Goal: Task Accomplishment & Management: Manage account settings

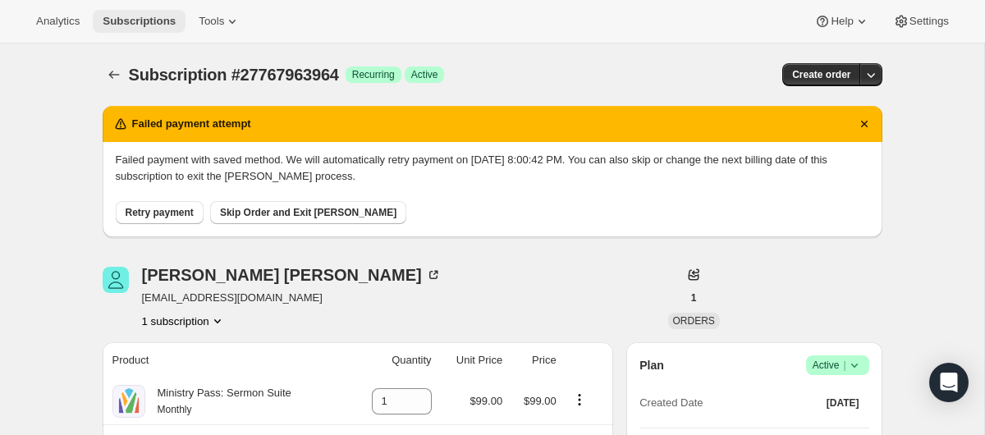
click at [157, 16] on span "Subscriptions" at bounding box center [139, 21] width 73 height 13
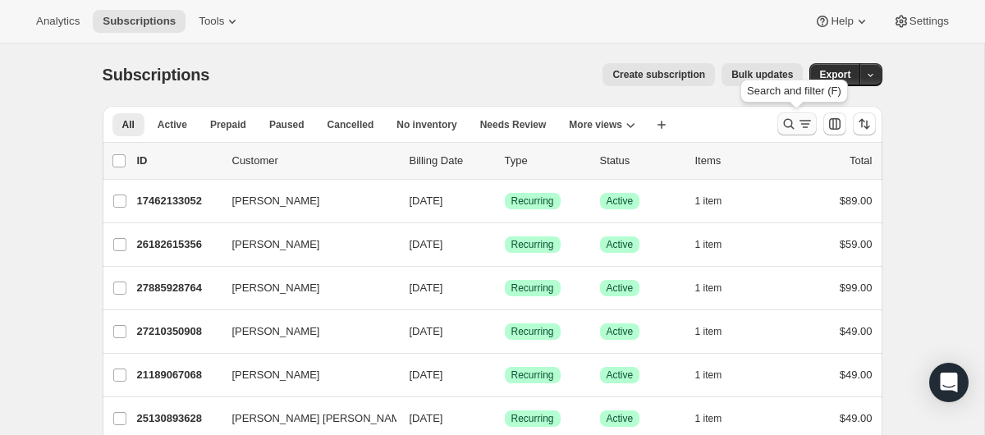
click at [793, 119] on icon "Search and filter results" at bounding box center [788, 124] width 16 height 16
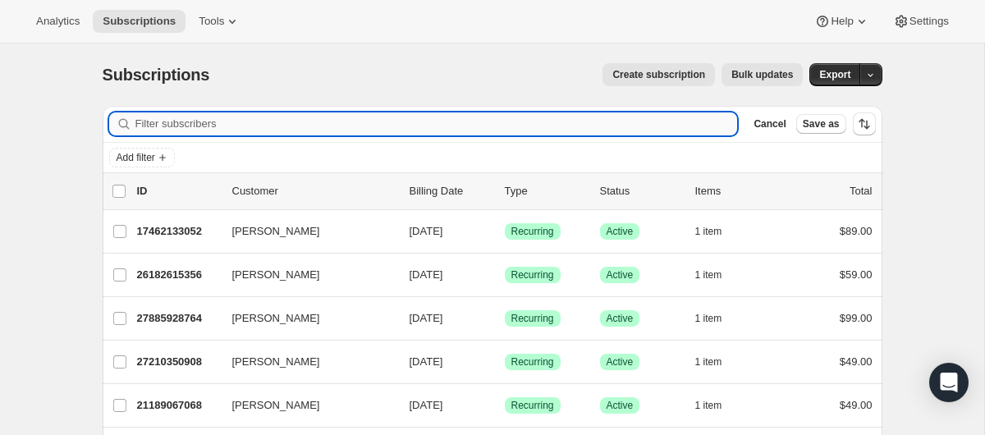
click at [495, 130] on input "Filter subscribers" at bounding box center [436, 123] width 602 height 23
type input "[EMAIL_ADDRESS][DOMAIN_NAME]"
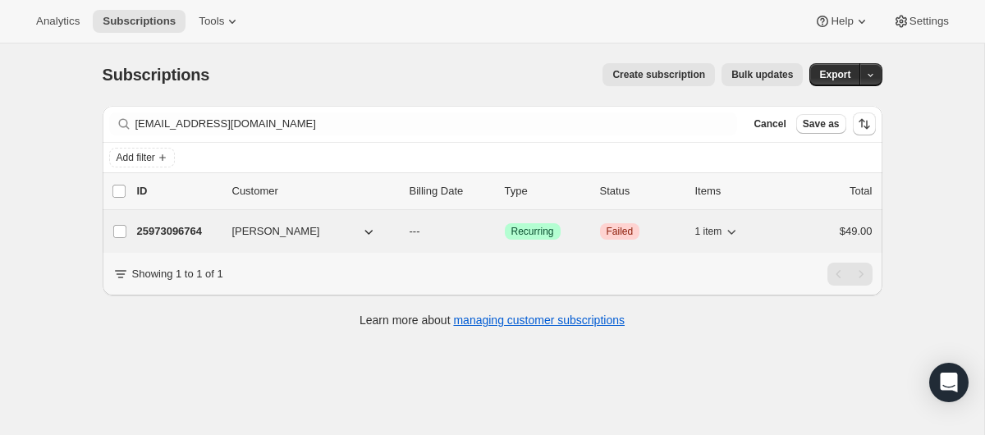
click at [194, 230] on p "25973096764" at bounding box center [178, 231] width 82 height 16
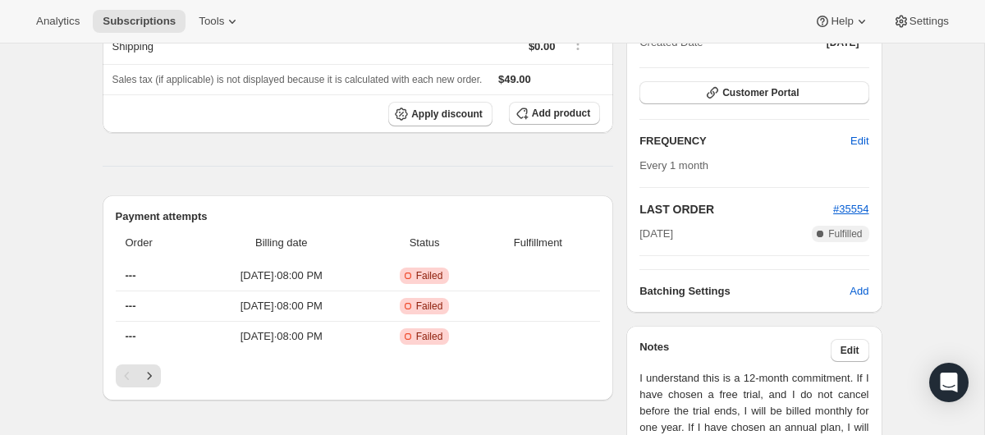
scroll to position [249, 0]
click at [147, 374] on icon "Next" at bounding box center [149, 375] width 16 height 16
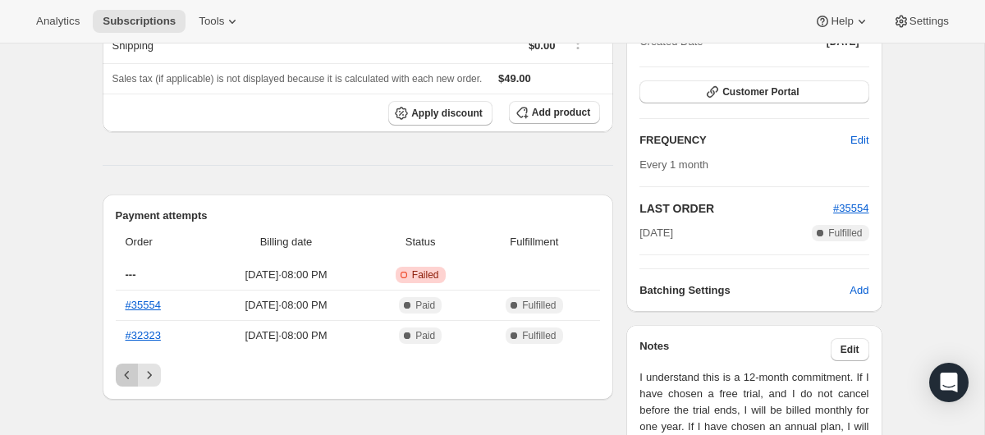
click at [126, 377] on icon "Previous" at bounding box center [127, 375] width 16 height 16
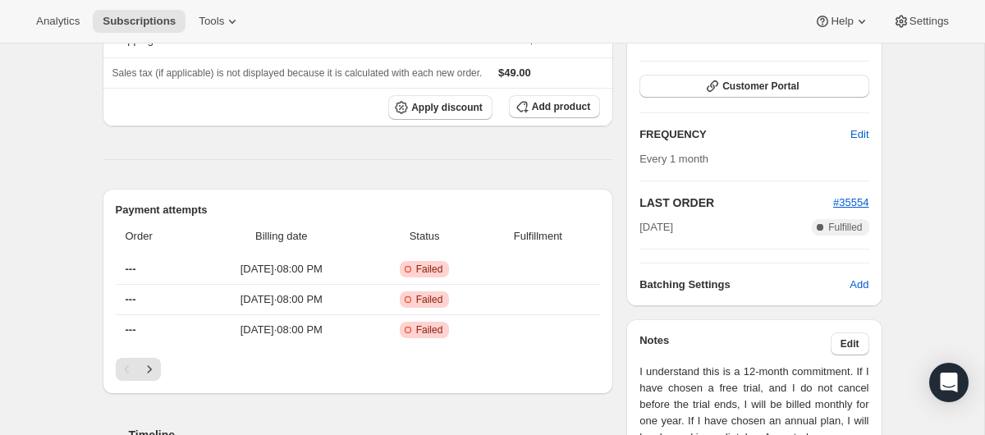
scroll to position [253, 0]
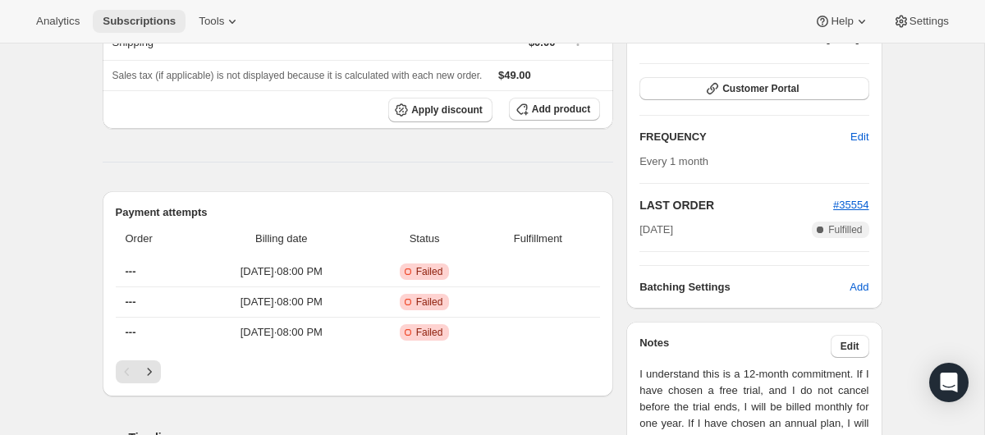
click at [158, 18] on span "Subscriptions" at bounding box center [139, 21] width 73 height 13
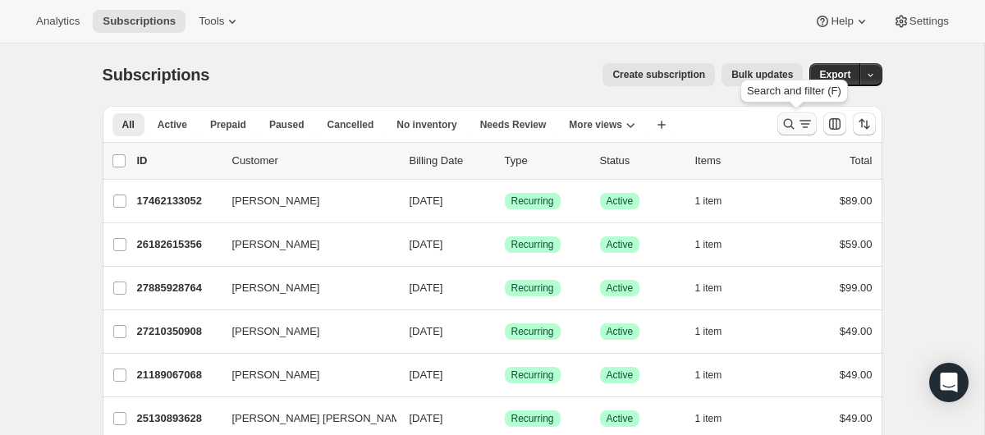
click at [790, 121] on icon "Search and filter results" at bounding box center [788, 124] width 11 height 11
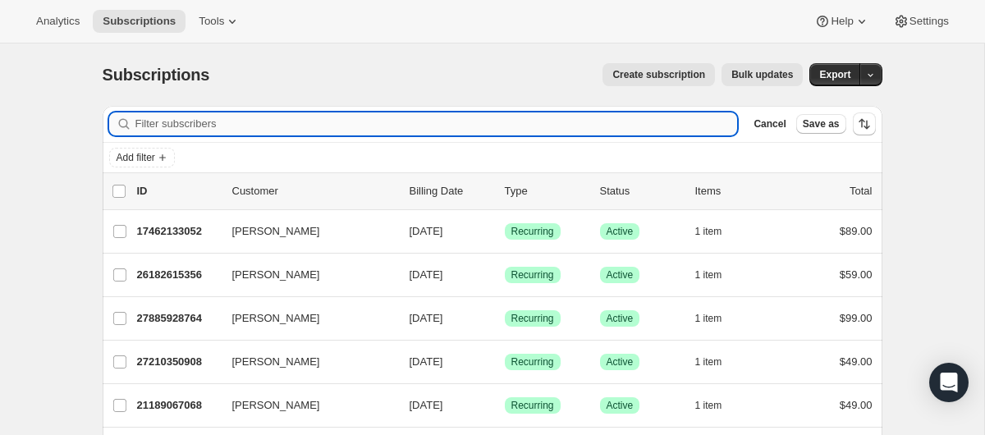
click at [372, 125] on input "Filter subscribers" at bounding box center [436, 123] width 602 height 23
type input "[EMAIL_ADDRESS][DOMAIN_NAME]"
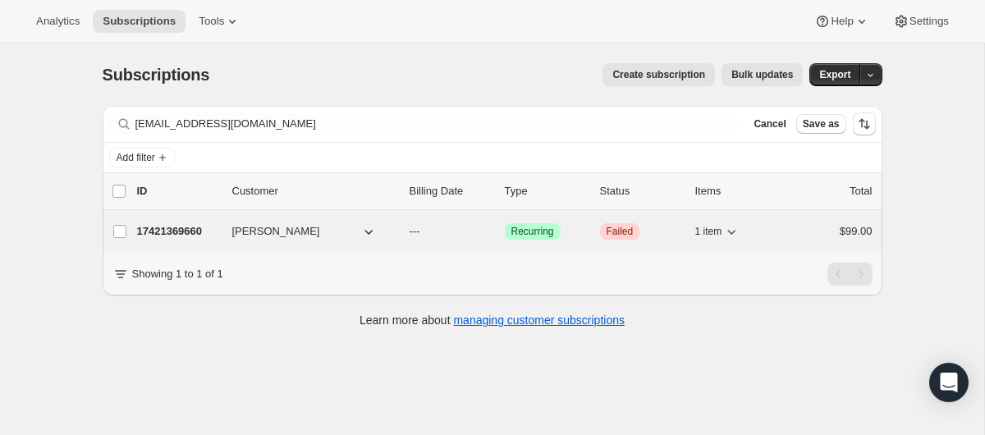
click at [179, 230] on p "17421369660" at bounding box center [178, 231] width 82 height 16
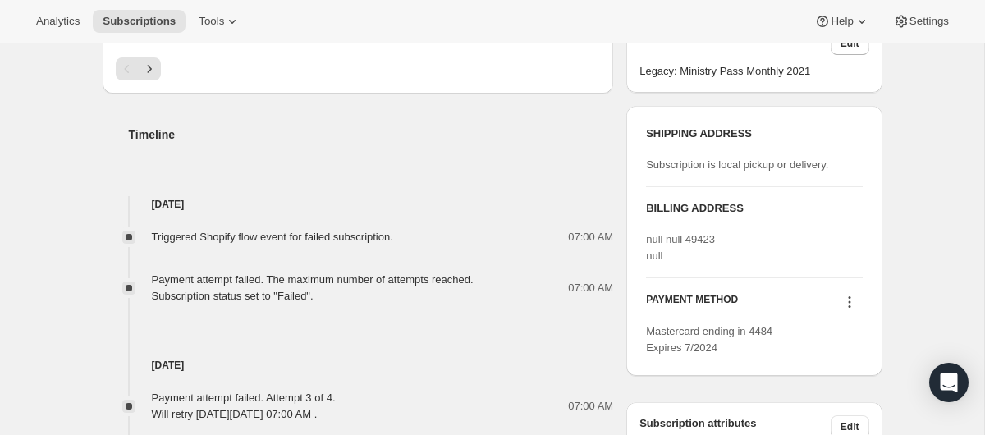
scroll to position [404, 0]
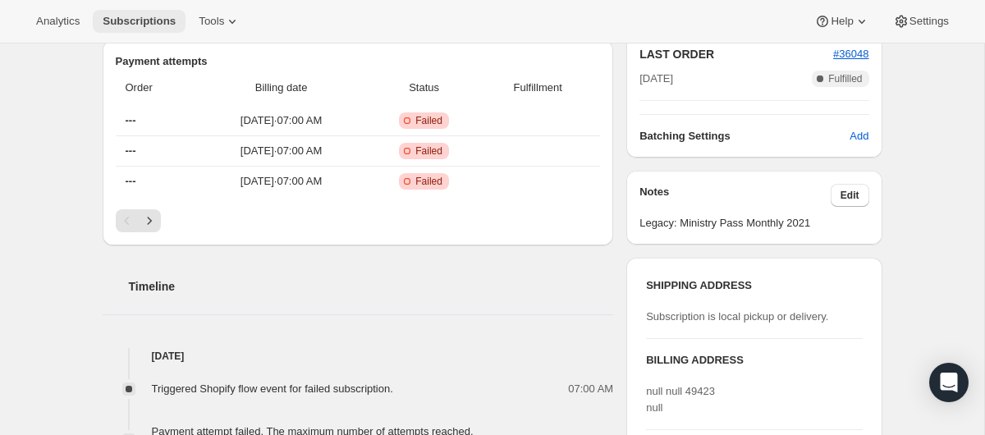
click at [130, 18] on span "Subscriptions" at bounding box center [139, 21] width 73 height 13
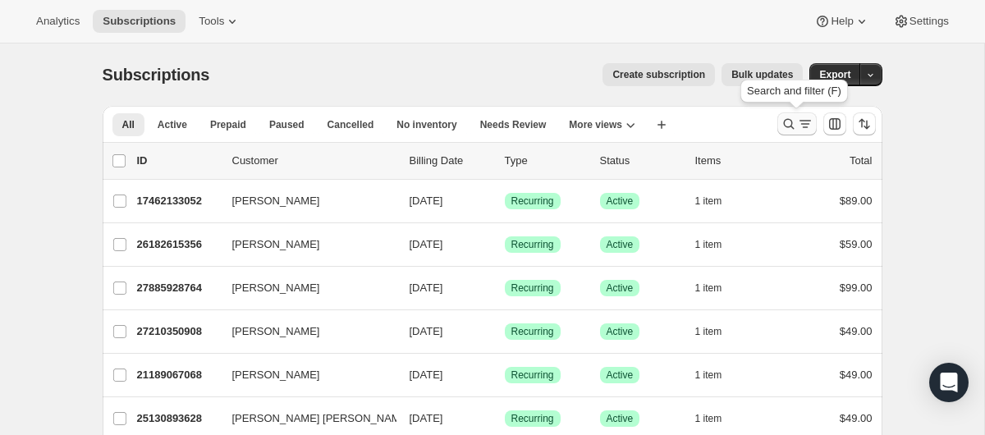
click at [793, 130] on icon "Search and filter results" at bounding box center [788, 124] width 16 height 16
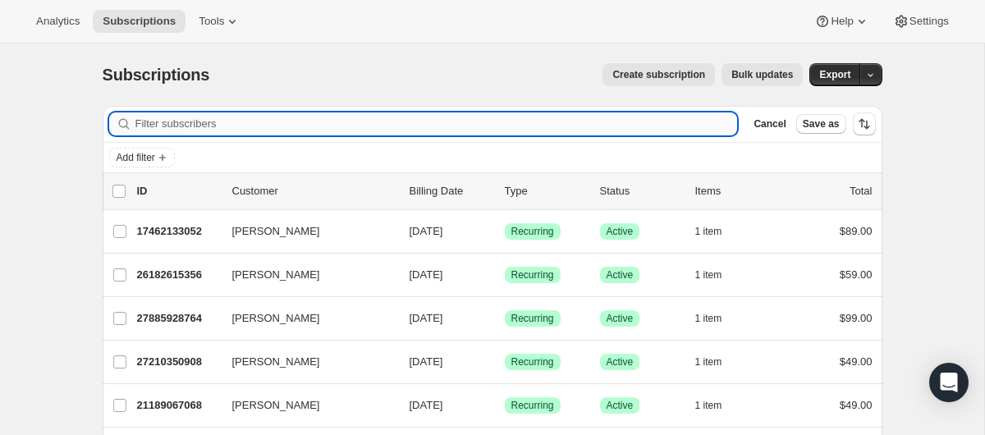
click at [409, 121] on input "Filter subscribers" at bounding box center [436, 123] width 602 height 23
type input "[EMAIL_ADDRESS][DOMAIN_NAME]"
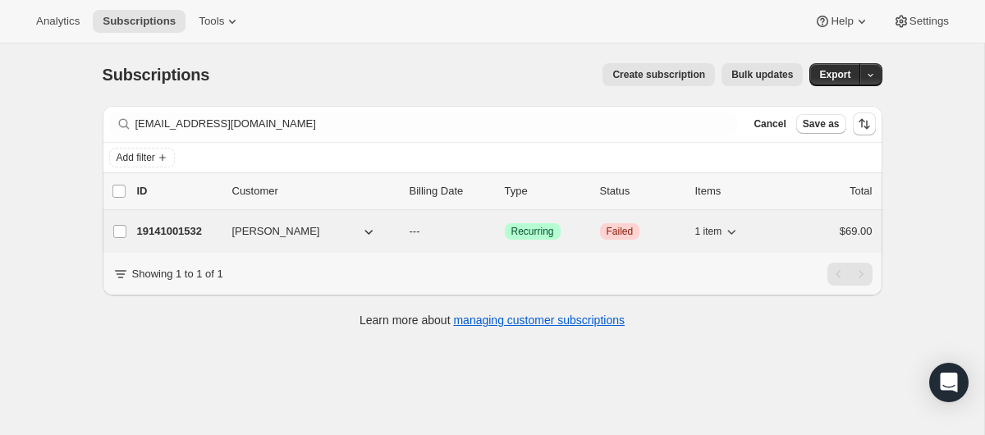
click at [176, 236] on p "19141001532" at bounding box center [178, 231] width 82 height 16
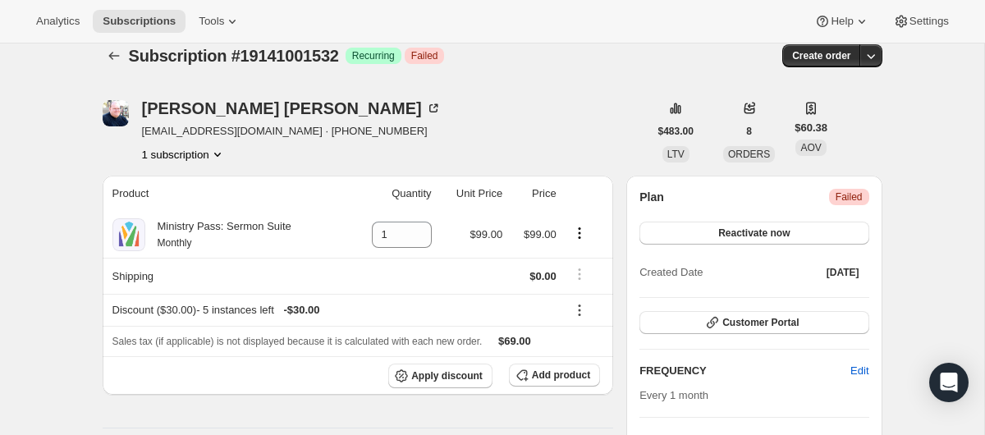
scroll to position [3, 0]
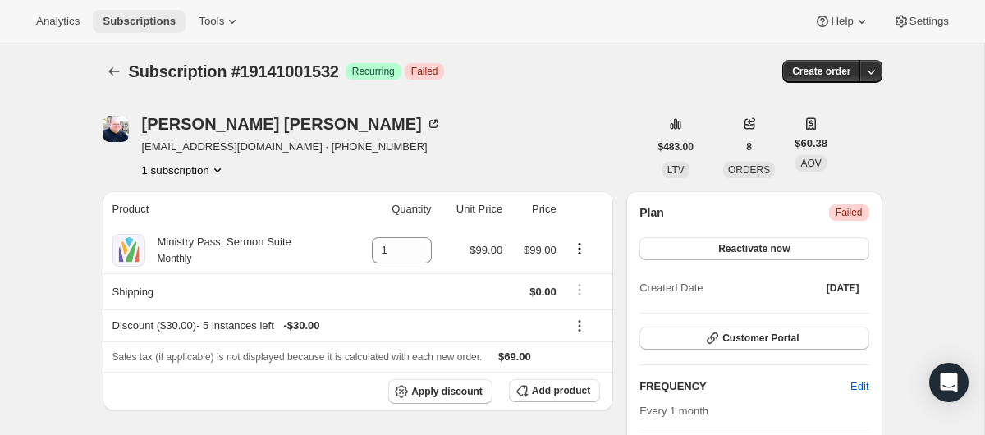
click at [127, 21] on span "Subscriptions" at bounding box center [139, 21] width 73 height 13
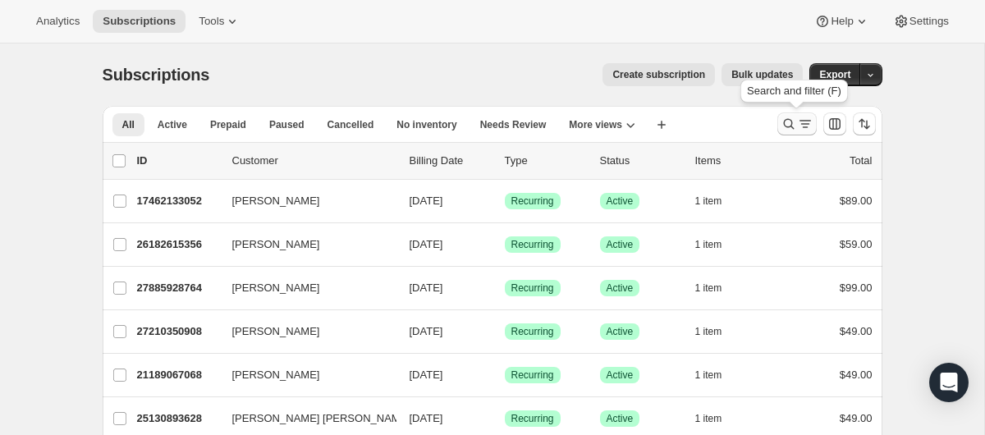
click at [804, 126] on icon "Search and filter results" at bounding box center [805, 124] width 16 height 16
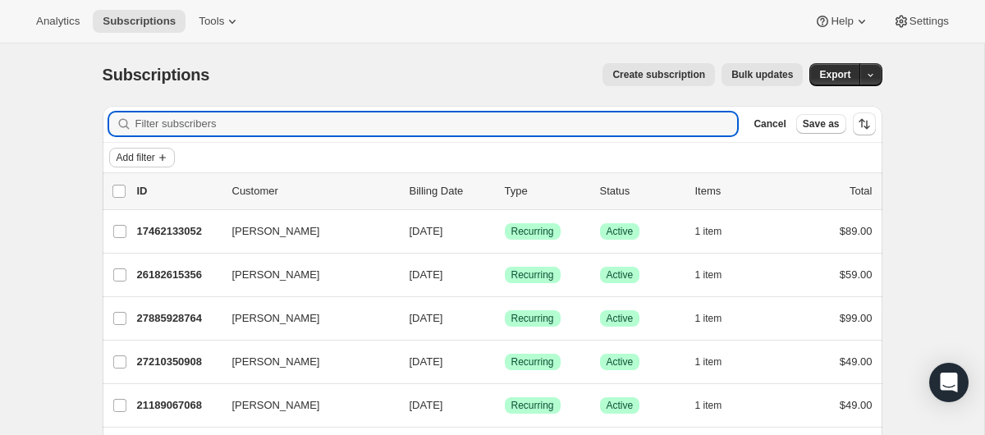
click at [152, 157] on span "Add filter" at bounding box center [136, 157] width 39 height 13
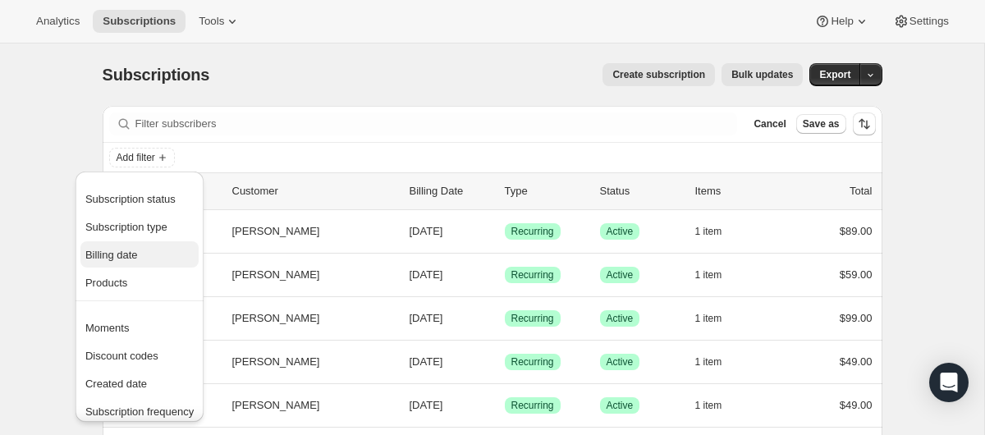
click at [121, 258] on span "Billing date" at bounding box center [111, 255] width 53 height 12
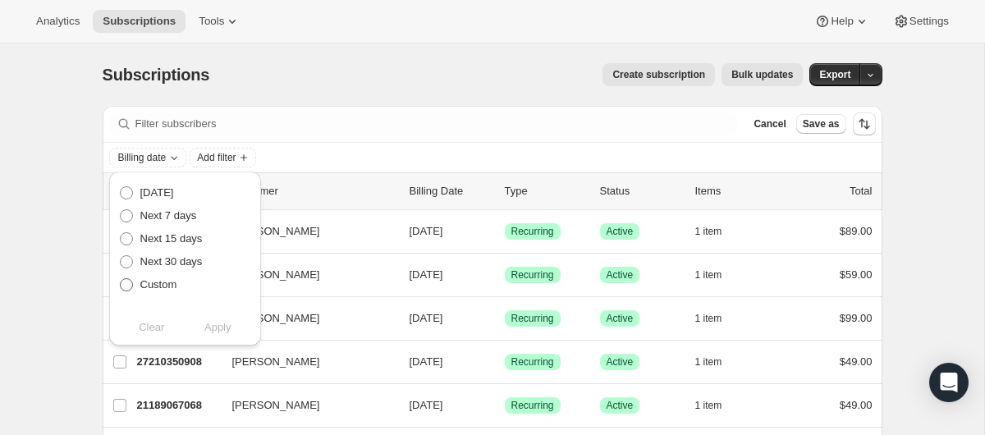
click at [129, 282] on span at bounding box center [126, 284] width 13 height 13
click at [121, 279] on input "Custom" at bounding box center [120, 278] width 1 height 1
radio input "true"
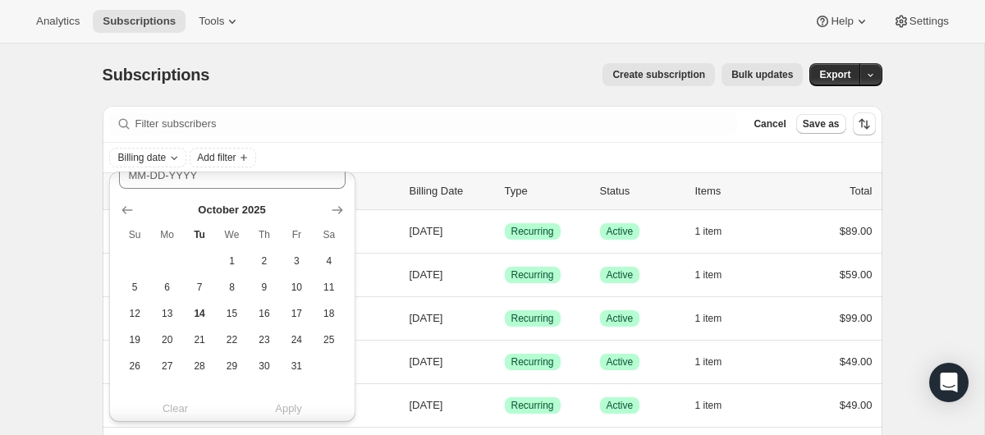
scroll to position [178, 0]
click at [338, 205] on icon "Show next month, November 2025" at bounding box center [337, 208] width 11 height 8
click at [232, 314] on span "12" at bounding box center [231, 311] width 19 height 13
type input "[DATE]"
click at [334, 210] on icon "Show next month, December 2025" at bounding box center [337, 208] width 16 height 16
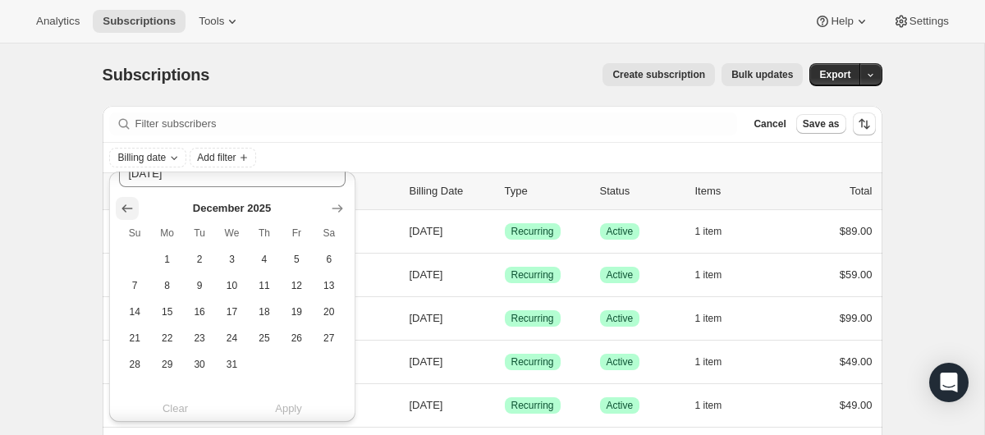
click at [124, 208] on icon "Show previous month, November 2025" at bounding box center [126, 208] width 11 height 8
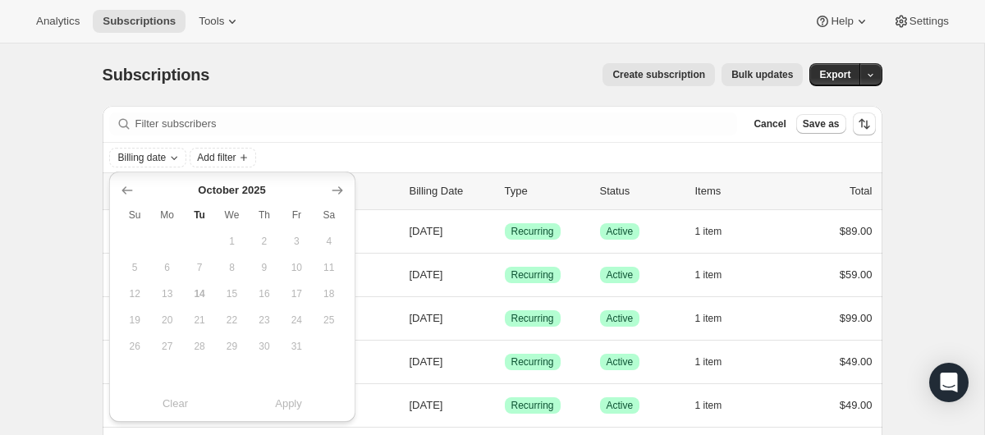
scroll to position [471, 0]
click at [331, 193] on icon "Show next month, November 2025" at bounding box center [337, 191] width 16 height 16
click at [298, 297] on span "14" at bounding box center [296, 294] width 19 height 13
type input "[DATE]"
click at [281, 411] on span "Apply" at bounding box center [288, 408] width 27 height 16
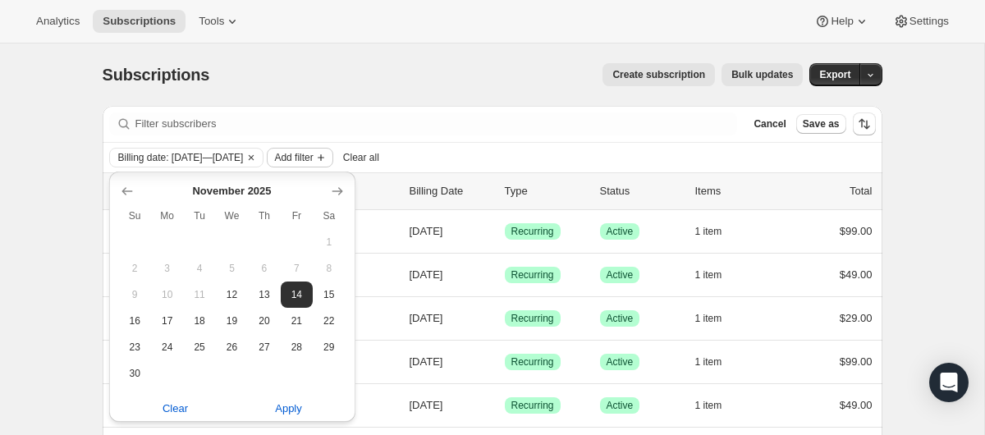
click at [327, 154] on icon "Add filter" at bounding box center [320, 157] width 13 height 13
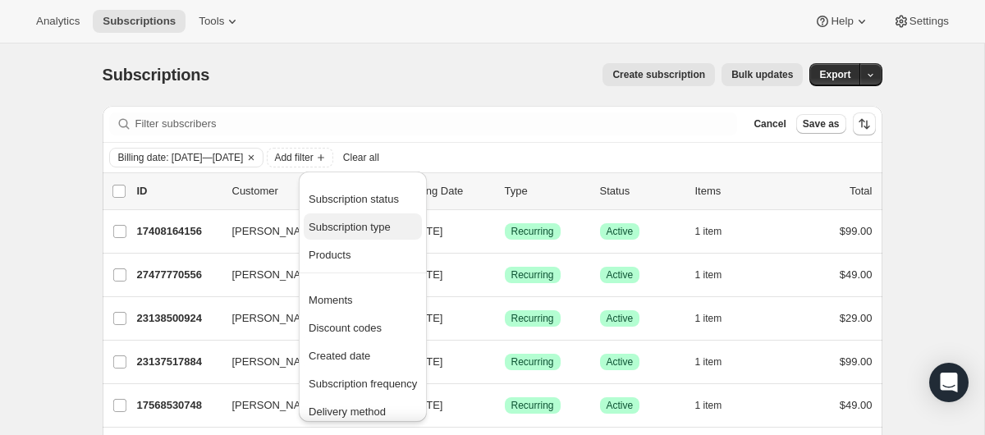
click at [365, 225] on span "Subscription type" at bounding box center [350, 227] width 82 height 12
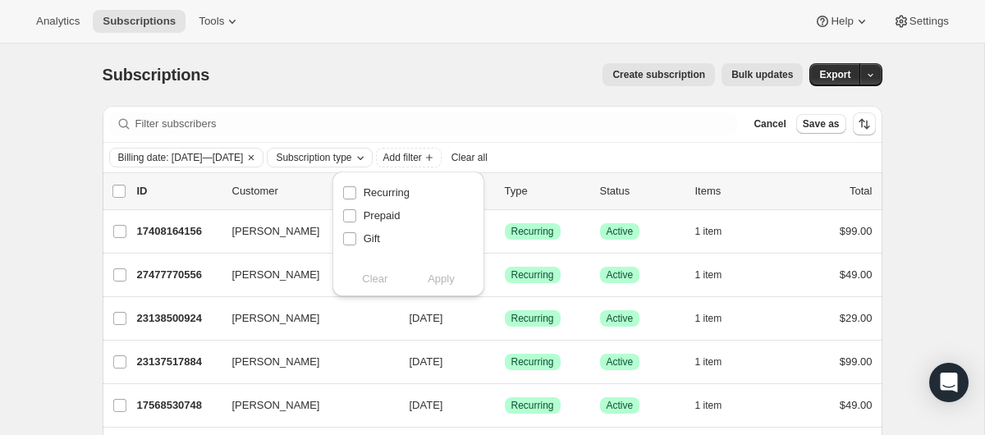
click at [351, 156] on span "Subscription type" at bounding box center [313, 157] width 75 height 13
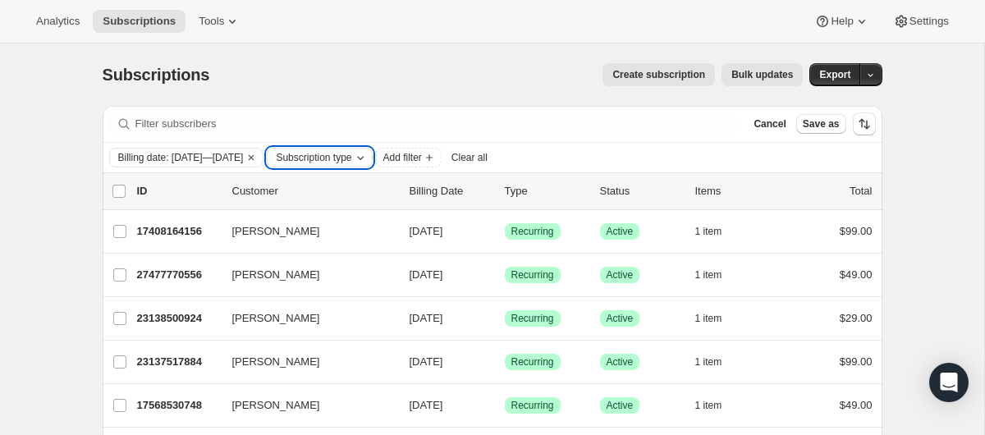
click at [351, 159] on span "Subscription type" at bounding box center [313, 157] width 75 height 13
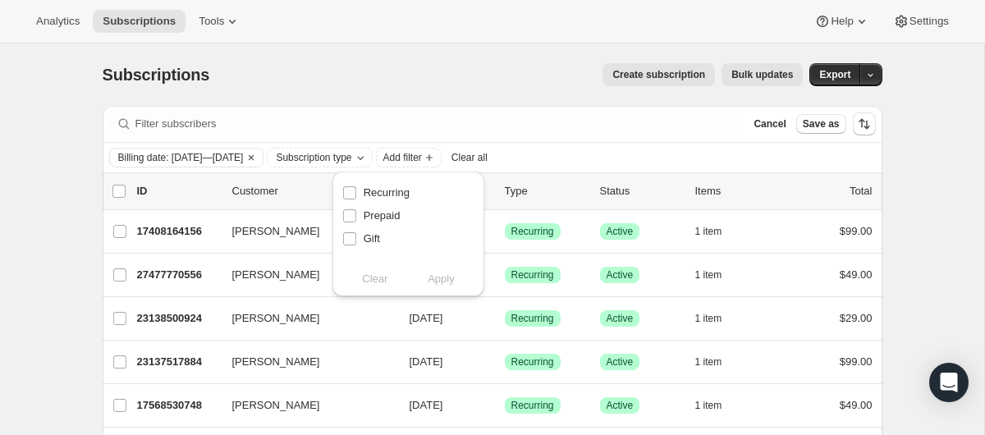
click at [376, 287] on div "Clear Apply" at bounding box center [408, 279] width 132 height 25
click at [410, 84] on div "Create subscription Bulk updates" at bounding box center [516, 74] width 574 height 23
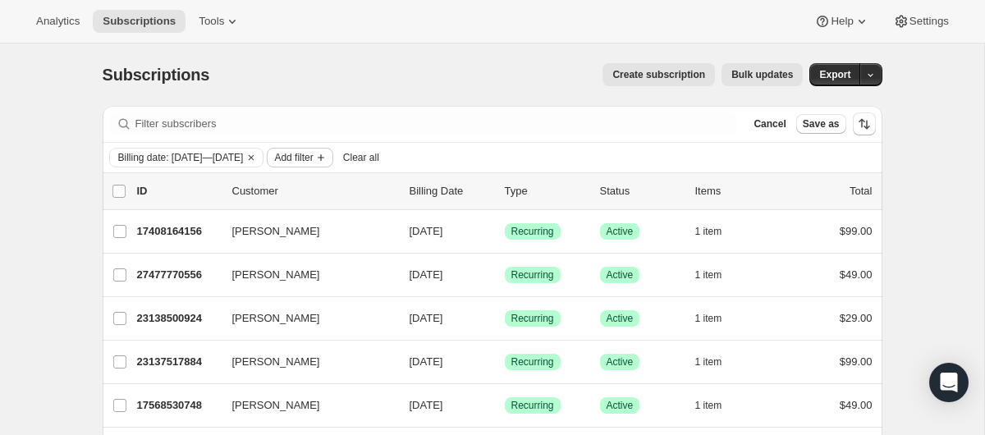
click at [313, 157] on span "Add filter" at bounding box center [293, 157] width 39 height 13
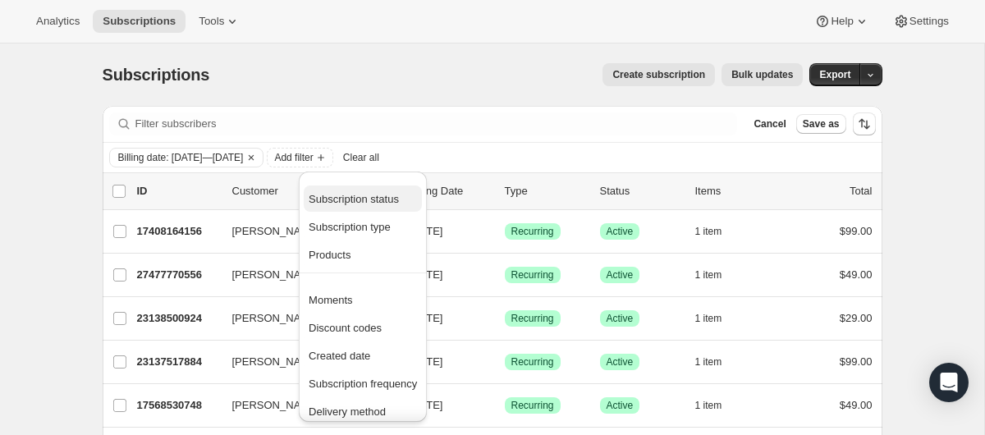
click at [358, 192] on span "Subscription status" at bounding box center [363, 199] width 108 height 16
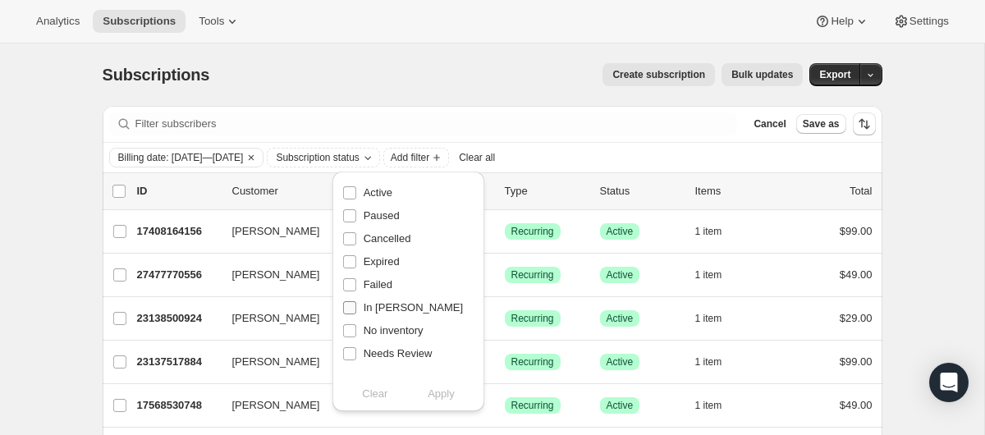
click at [348, 308] on input "In [PERSON_NAME]" at bounding box center [349, 307] width 13 height 13
checkbox input "true"
click at [446, 397] on span "Apply" at bounding box center [441, 394] width 27 height 16
click at [122, 189] on input "0 selected" at bounding box center [118, 191] width 13 height 13
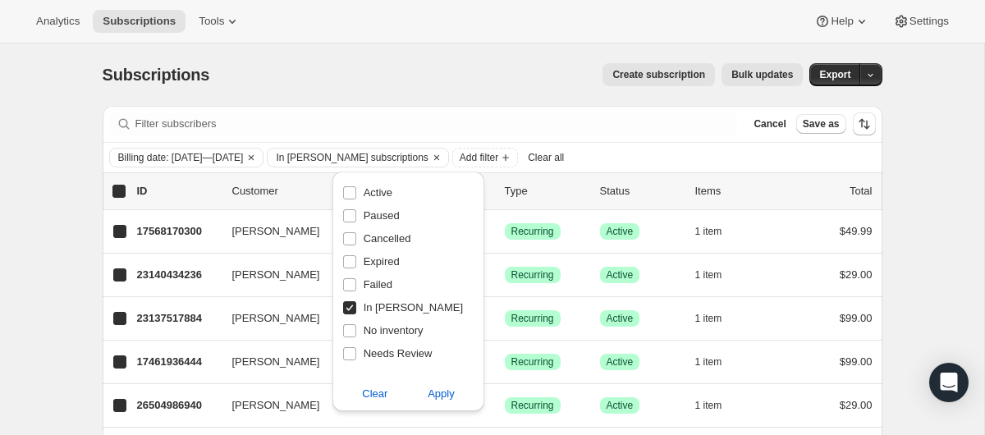
checkbox input "true"
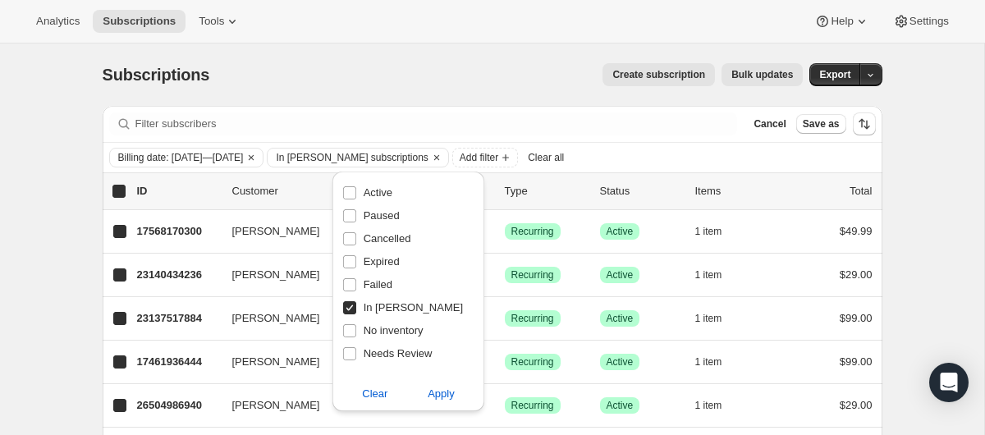
checkbox input "true"
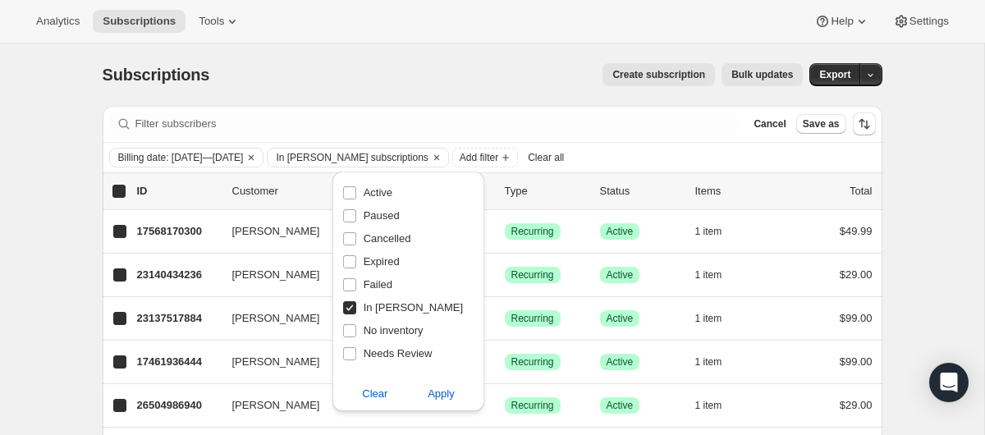
checkbox input "true"
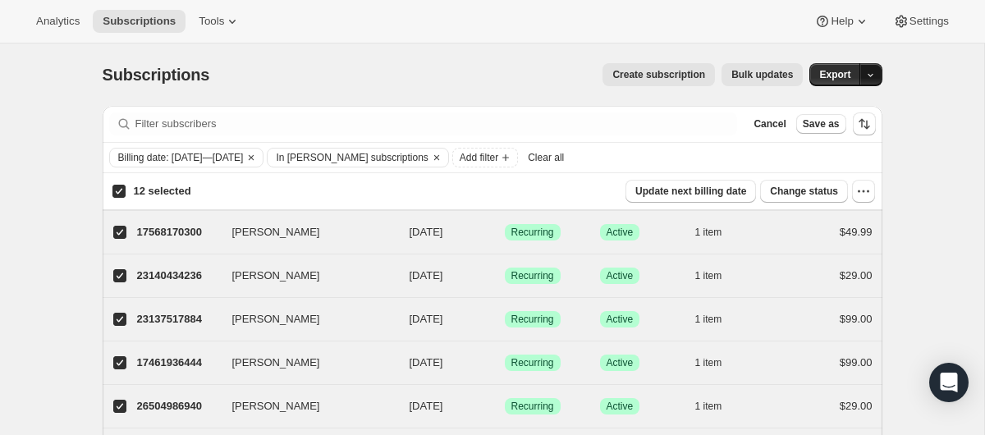
click at [872, 73] on icon "button" at bounding box center [870, 75] width 11 height 11
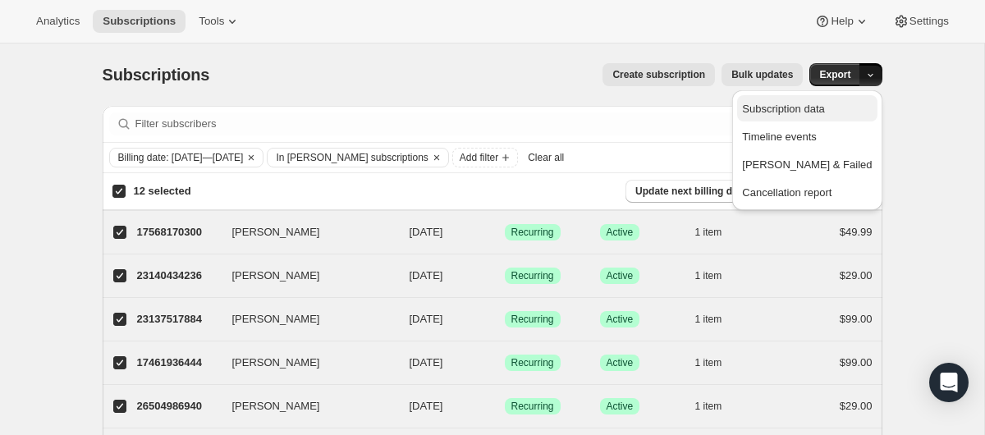
click at [824, 103] on span "Subscription data" at bounding box center [783, 109] width 82 height 12
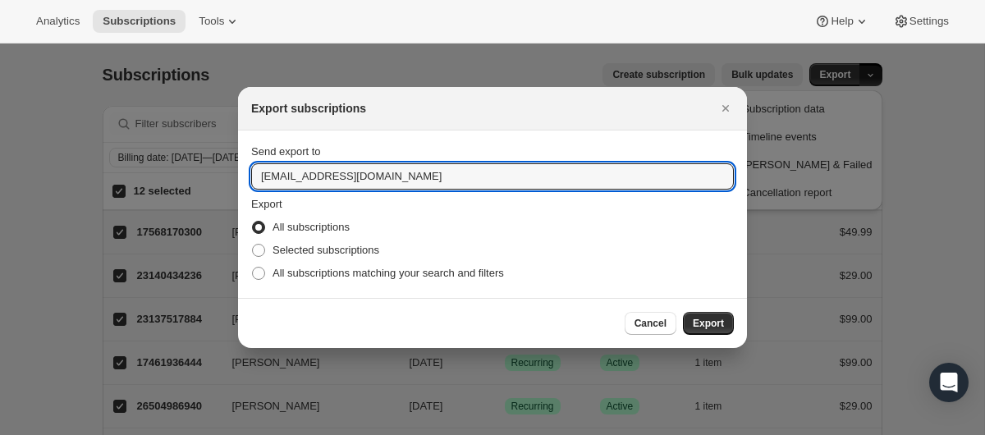
drag, startPoint x: 409, startPoint y: 174, endPoint x: 227, endPoint y: 152, distance: 182.7
paste input "[PERSON_NAME]"
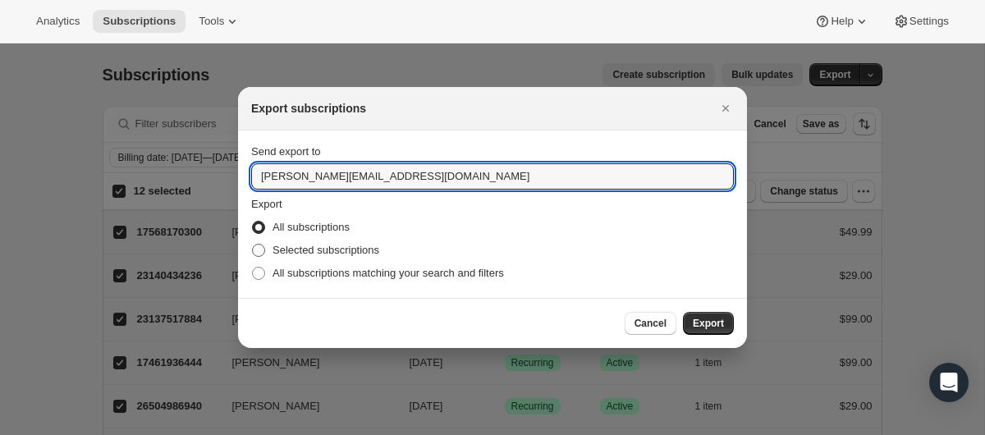
type input "[PERSON_NAME][EMAIL_ADDRESS][DOMAIN_NAME]"
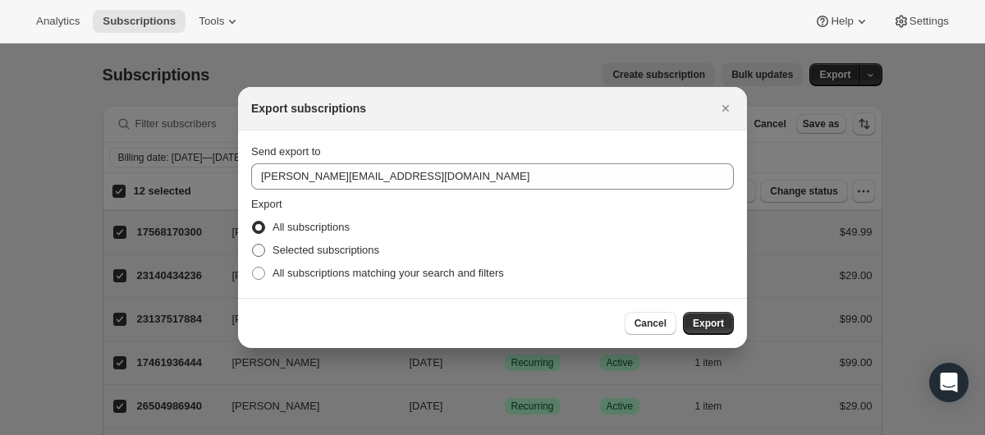
click at [261, 249] on span ":r1ba:" at bounding box center [258, 250] width 13 height 13
click at [253, 245] on input "Selected subscriptions" at bounding box center [252, 244] width 1 height 1
radio input "true"
click at [700, 321] on span "Export" at bounding box center [708, 323] width 31 height 13
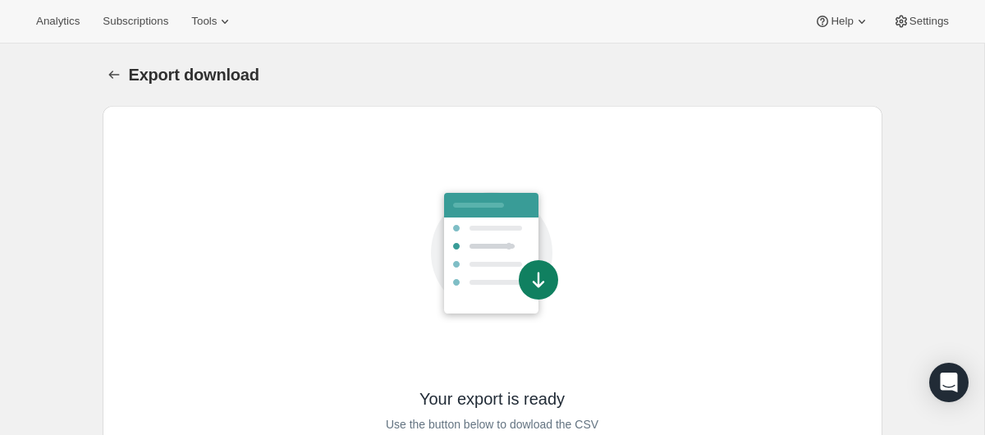
scroll to position [99, 0]
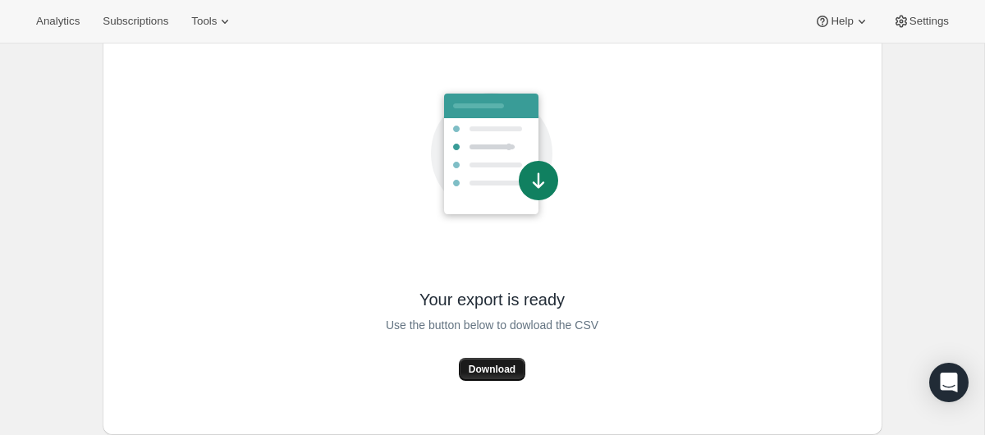
click at [492, 375] on span "Download" at bounding box center [492, 369] width 47 height 13
click at [140, 10] on button "Subscriptions" at bounding box center [135, 21] width 85 height 23
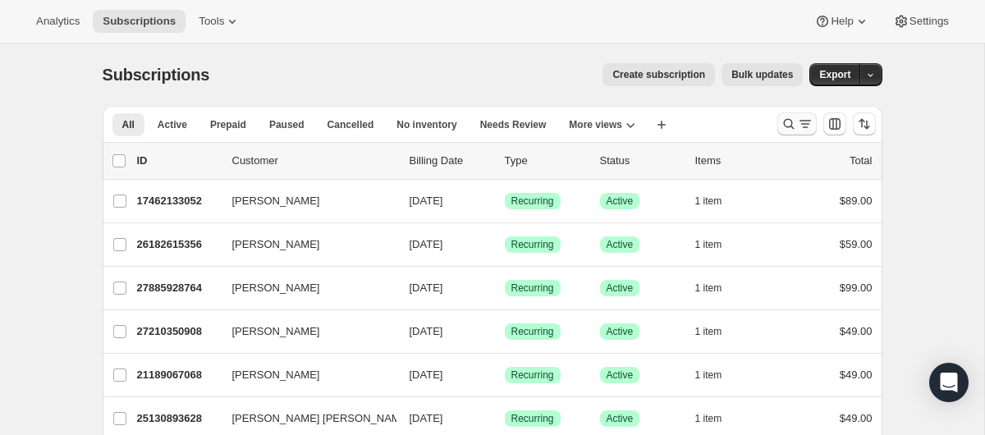
click at [788, 120] on icon "Search and filter results" at bounding box center [788, 124] width 16 height 16
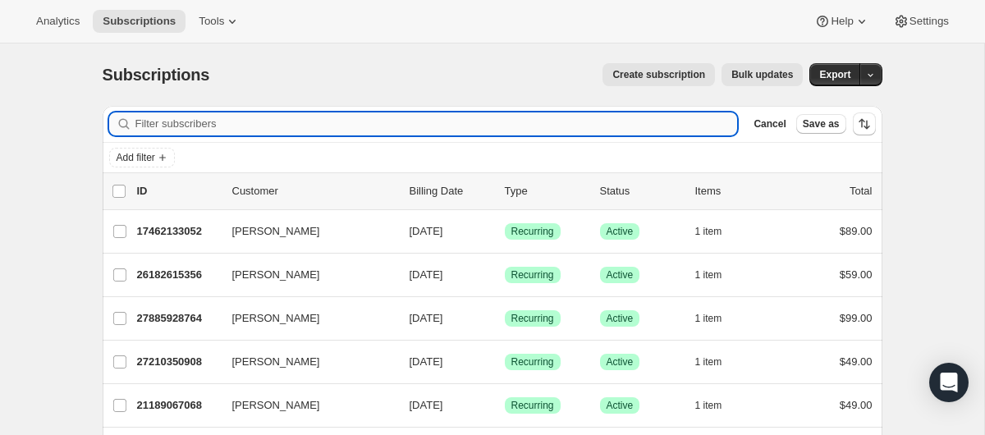
click at [270, 122] on input "Filter subscribers" at bounding box center [436, 123] width 602 height 23
type input "cwinstead@gsfbc.org"
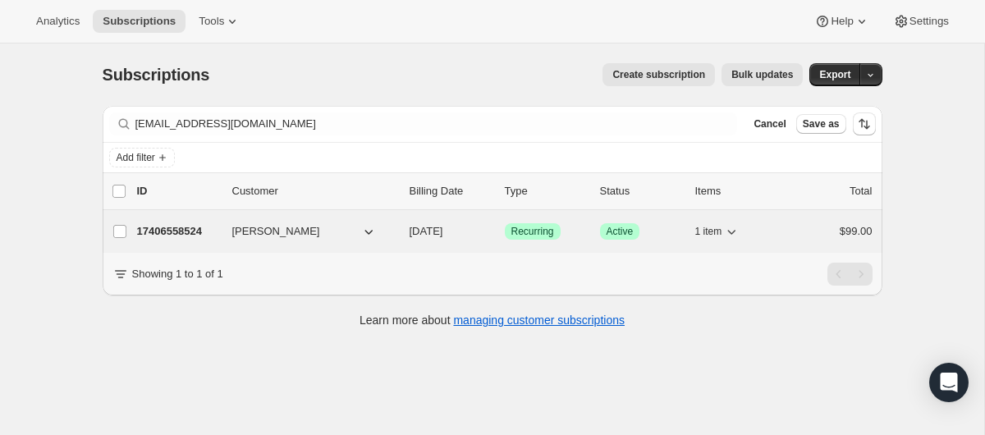
click at [192, 230] on p "17406558524" at bounding box center [178, 231] width 82 height 16
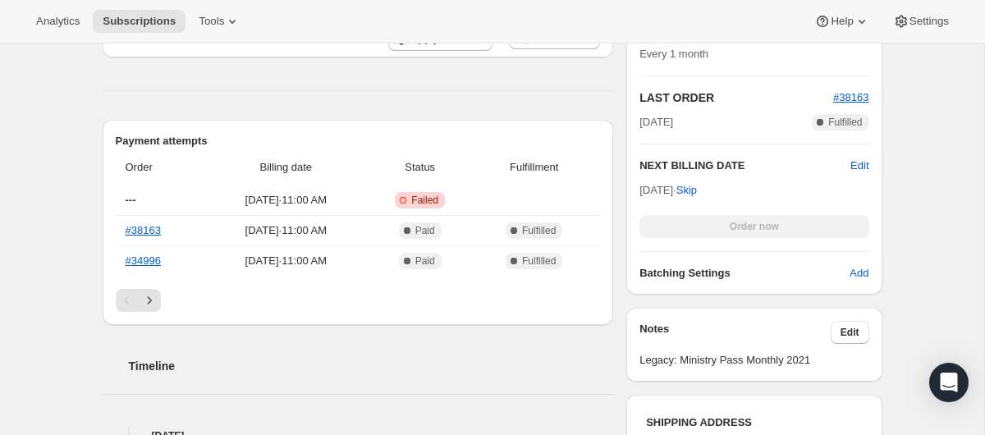
scroll to position [469, 0]
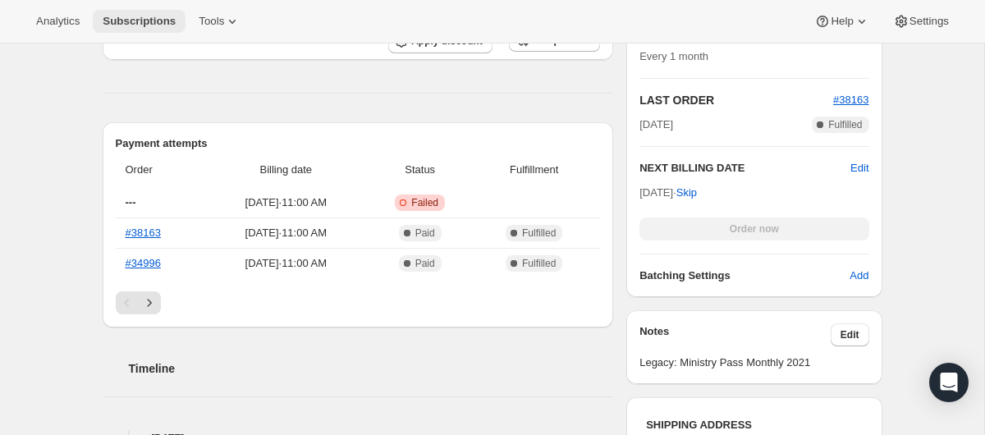
click at [158, 26] on span "Subscriptions" at bounding box center [139, 21] width 73 height 13
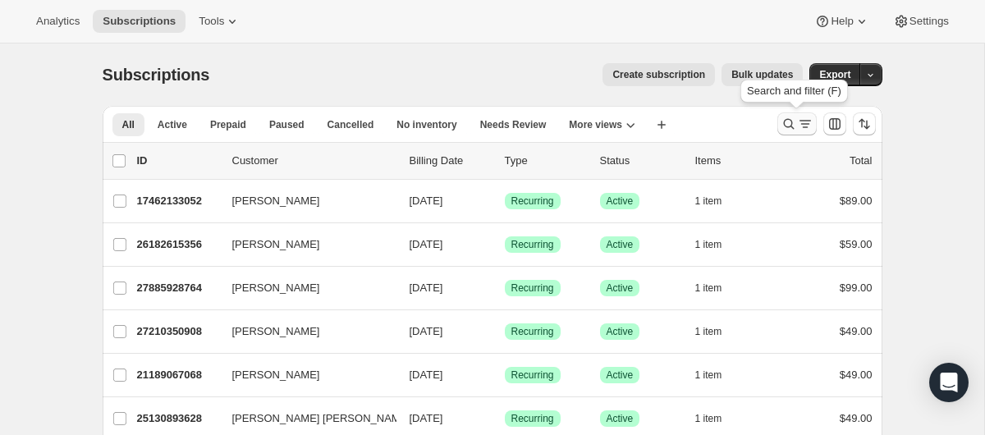
click at [785, 121] on icon "Search and filter results" at bounding box center [788, 124] width 16 height 16
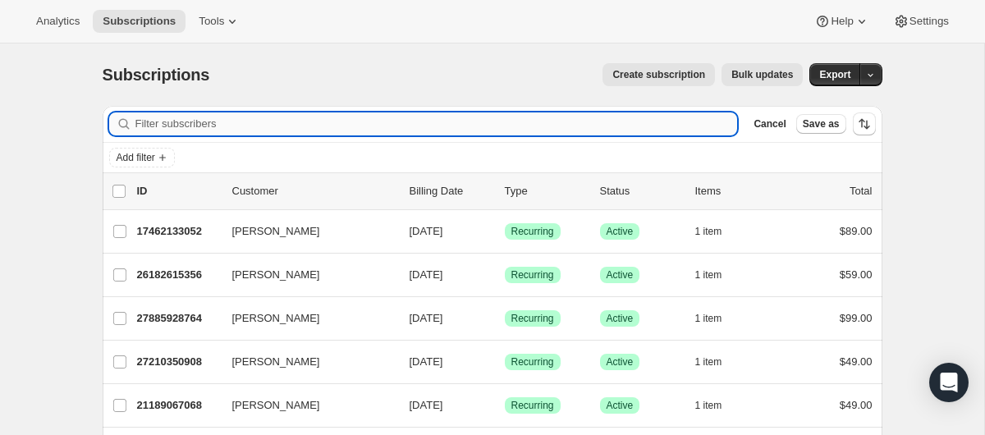
click at [394, 121] on input "Filter subscribers" at bounding box center [436, 123] width 602 height 23
type input "davidmcox711@gmail.com"
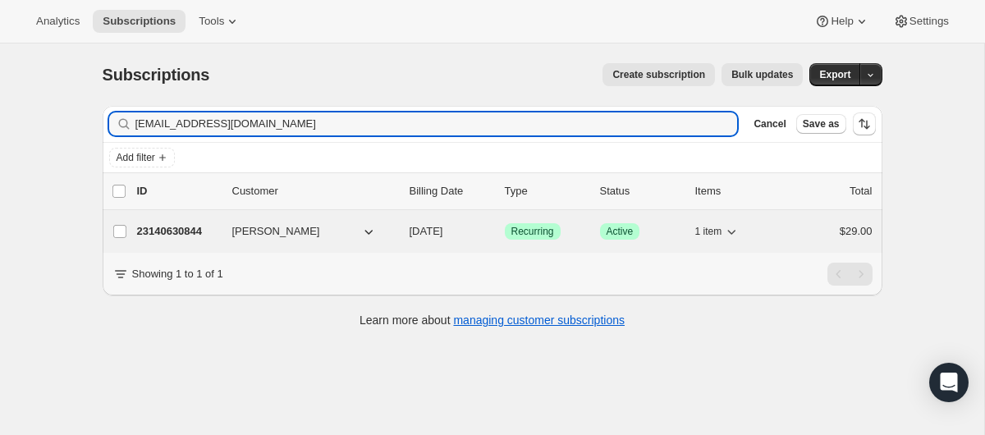
click at [190, 232] on p "23140630844" at bounding box center [178, 231] width 82 height 16
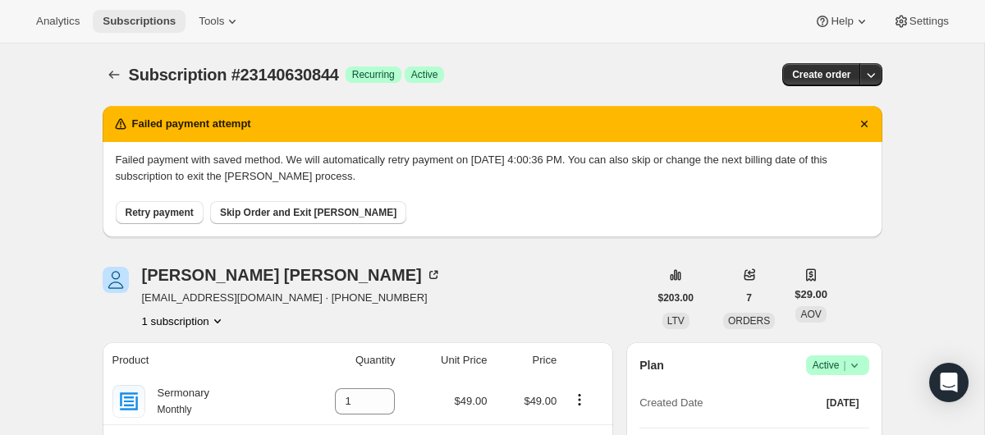
click at [140, 17] on span "Subscriptions" at bounding box center [139, 21] width 73 height 13
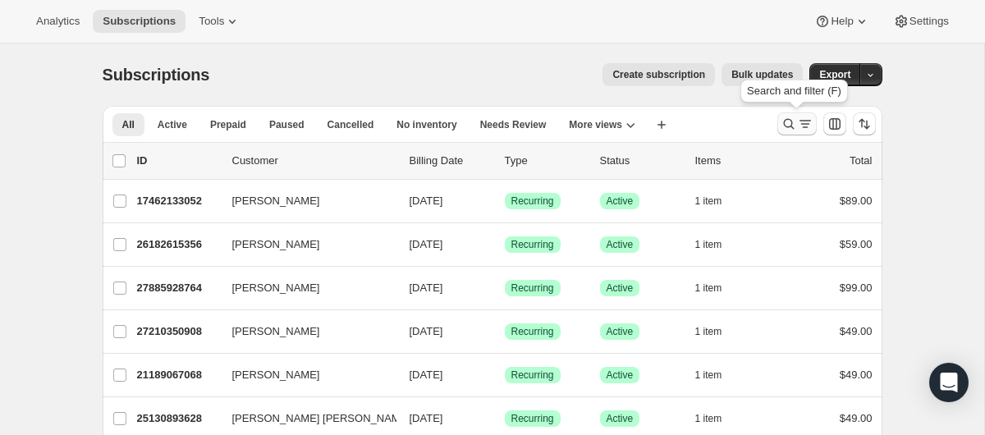
click at [787, 124] on icon "Search and filter results" at bounding box center [788, 124] width 16 height 16
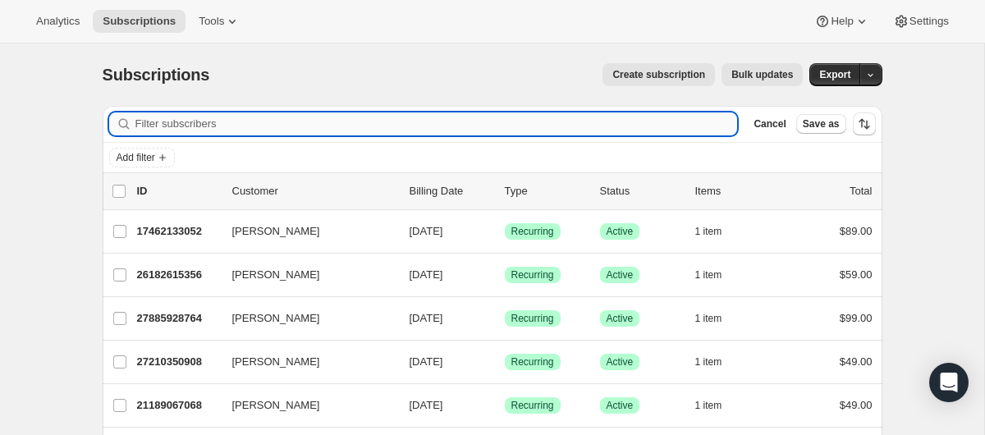
click at [398, 118] on input "Filter subscribers" at bounding box center [436, 123] width 602 height 23
type input "ereed6136@gmail.com"
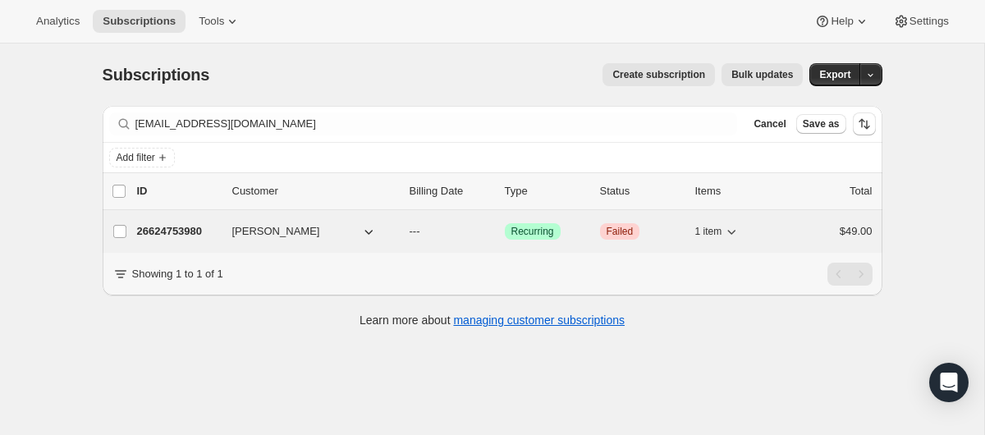
click at [176, 227] on p "26624753980" at bounding box center [178, 231] width 82 height 16
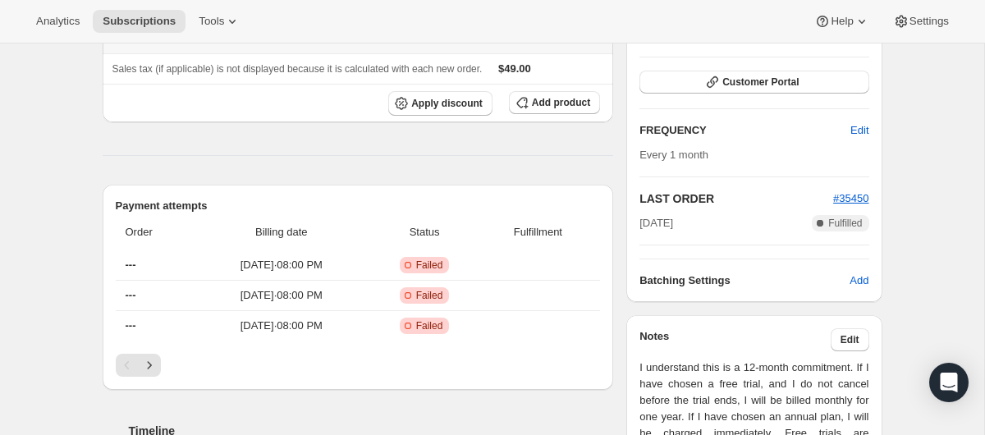
scroll to position [261, 0]
click at [164, 19] on span "Subscriptions" at bounding box center [139, 21] width 73 height 13
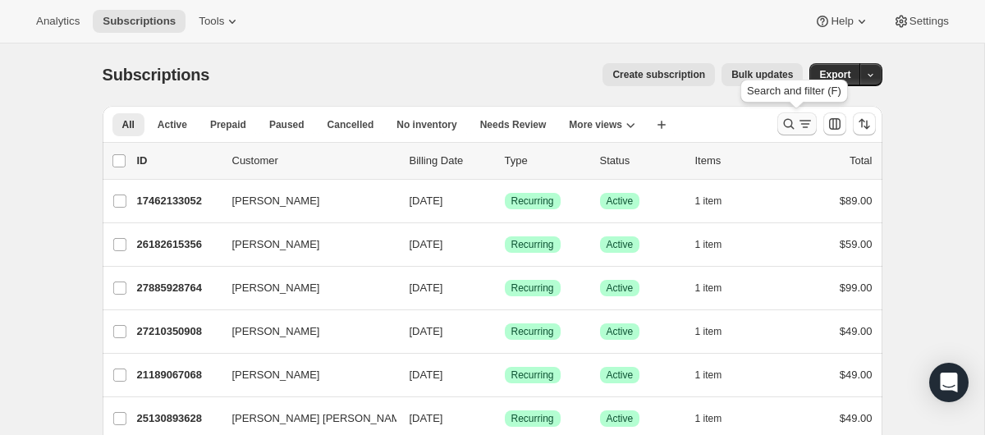
click at [786, 120] on icon "Search and filter results" at bounding box center [788, 124] width 11 height 11
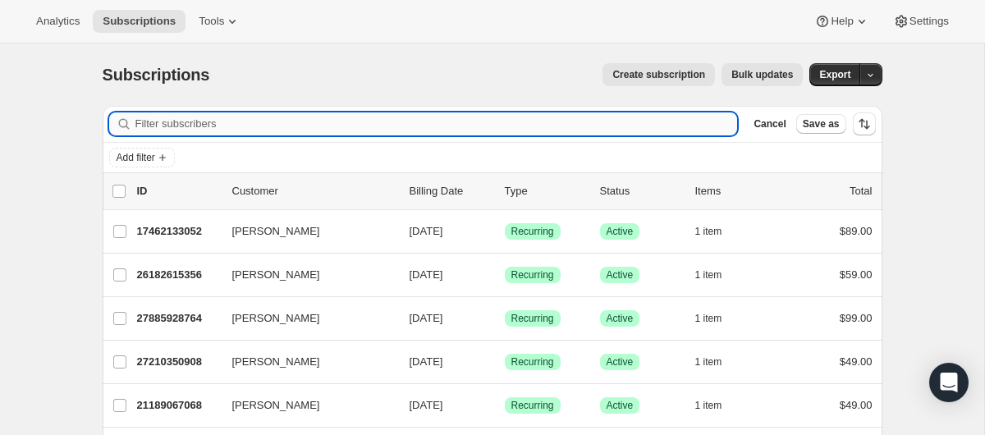
click at [404, 129] on input "Filter subscribers" at bounding box center [436, 123] width 602 height 23
type input "blake@kingdomcitychurch.org"
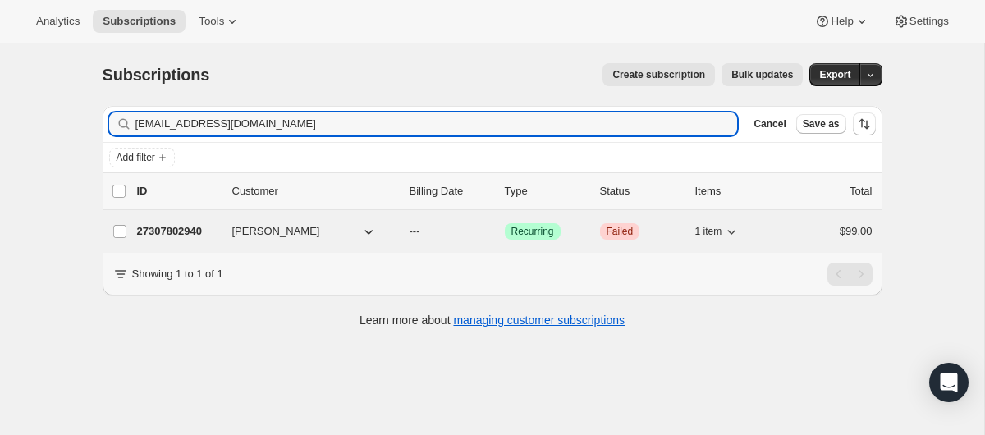
click at [186, 232] on p "27307802940" at bounding box center [178, 231] width 82 height 16
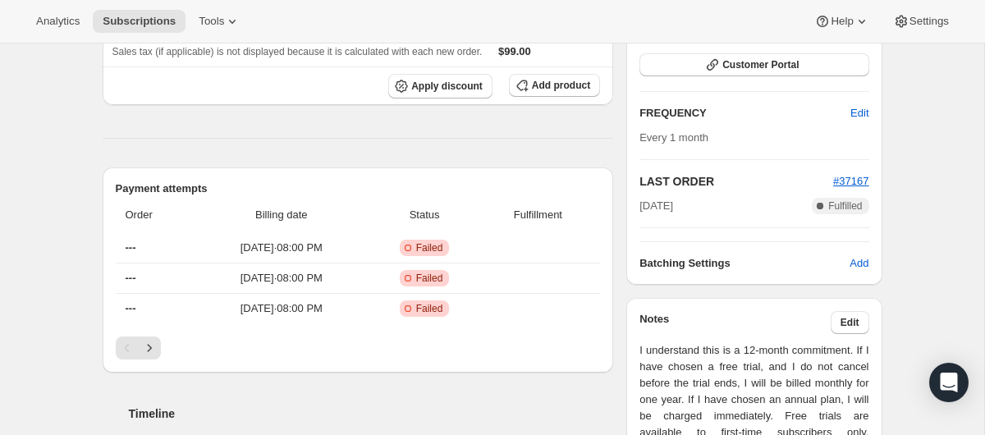
scroll to position [286, 0]
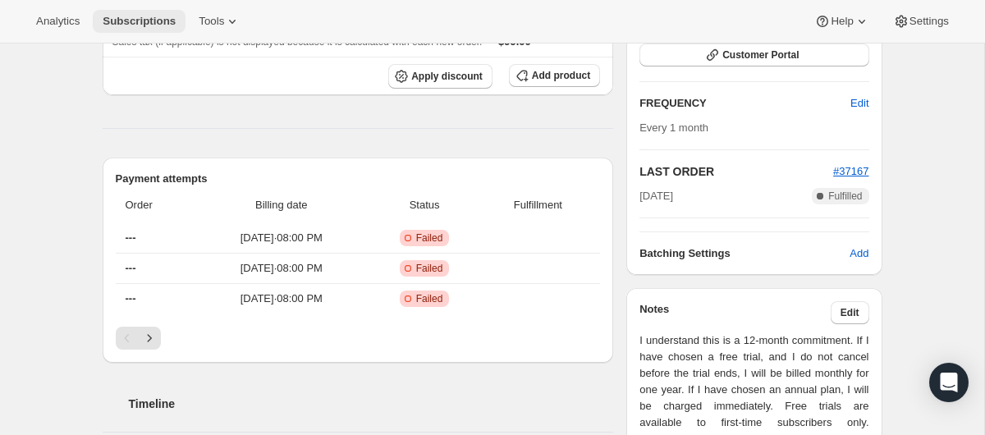
click at [123, 24] on span "Subscriptions" at bounding box center [139, 21] width 73 height 13
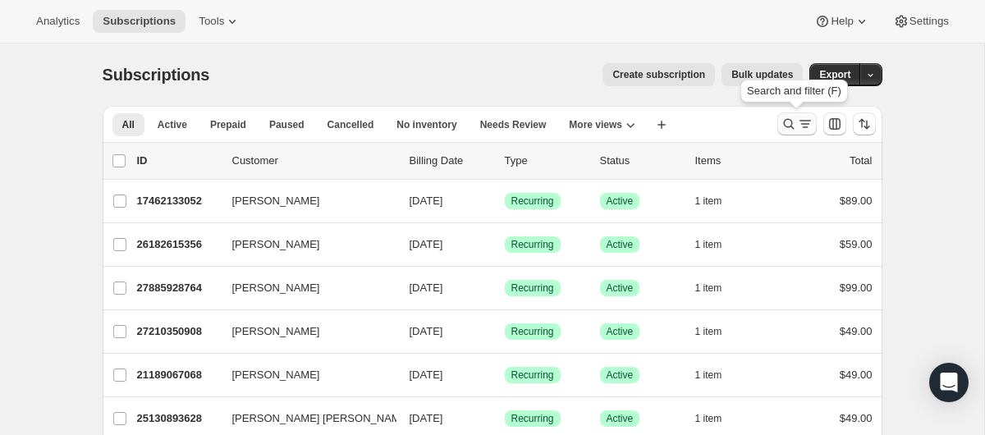
click at [788, 121] on icon "Search and filter results" at bounding box center [788, 124] width 16 height 16
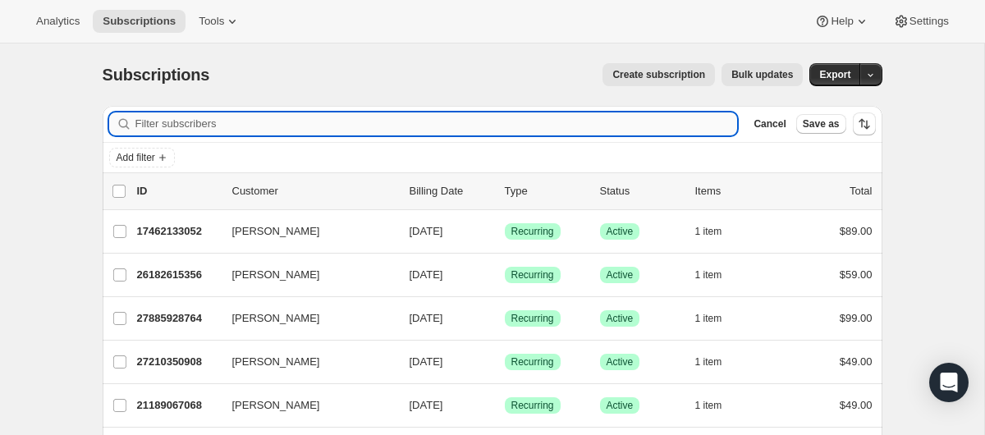
click at [400, 130] on input "Filter subscribers" at bounding box center [436, 123] width 602 height 23
type input "jeremy.rangel@salinascityesd.org"
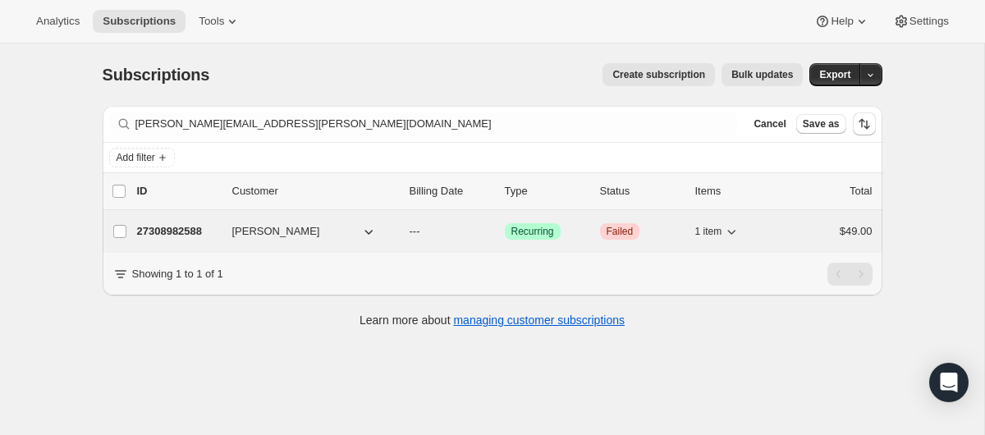
click at [167, 232] on p "27308982588" at bounding box center [178, 231] width 82 height 16
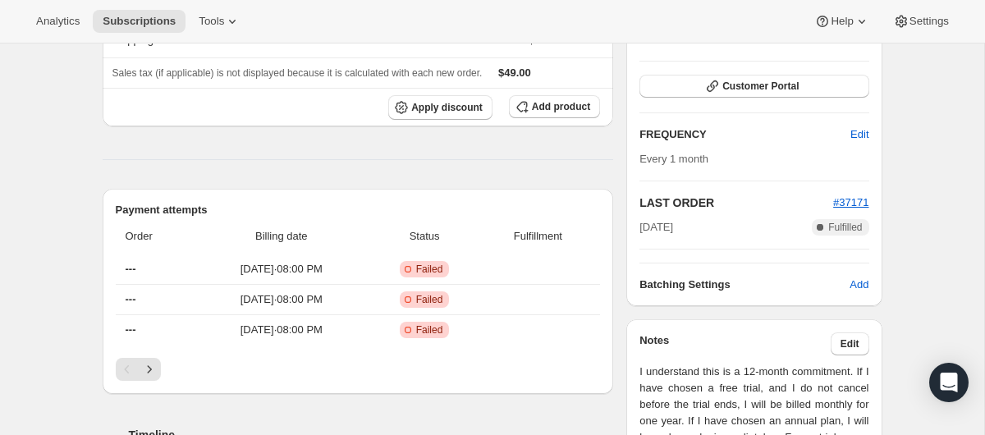
scroll to position [256, 0]
click at [163, 20] on span "Subscriptions" at bounding box center [139, 21] width 73 height 13
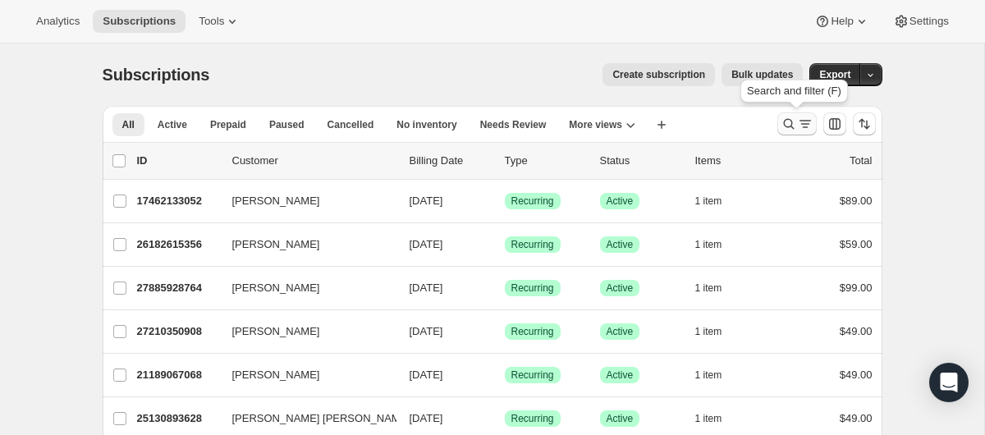
click at [787, 121] on icon "Search and filter results" at bounding box center [788, 124] width 16 height 16
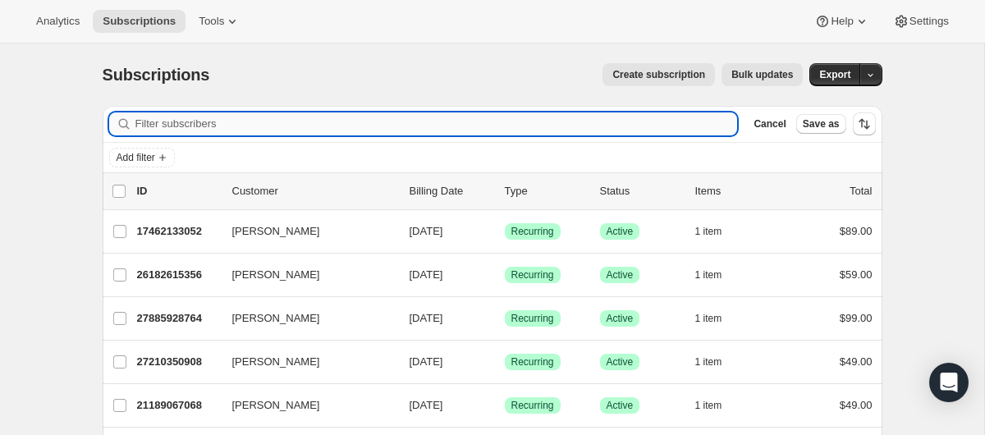
click at [444, 121] on input "Filter subscribers" at bounding box center [436, 123] width 602 height 23
type input "millercha571@gmail.com"
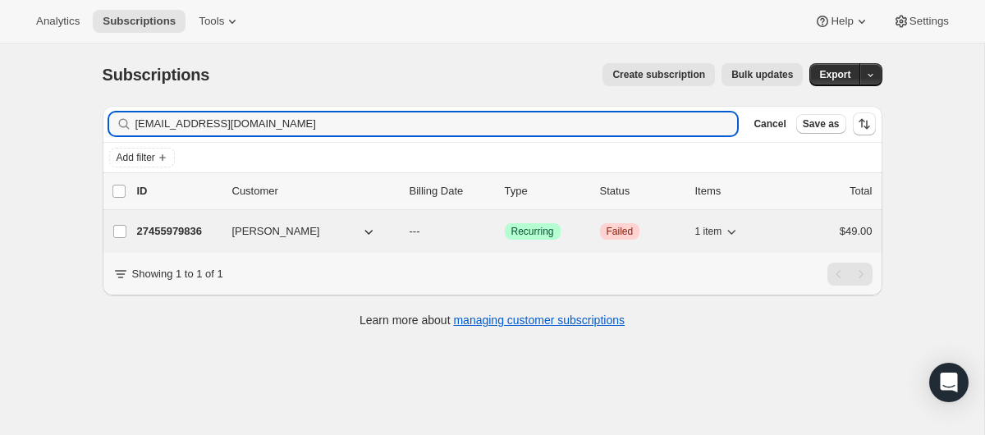
click at [178, 235] on p "27455979836" at bounding box center [178, 231] width 82 height 16
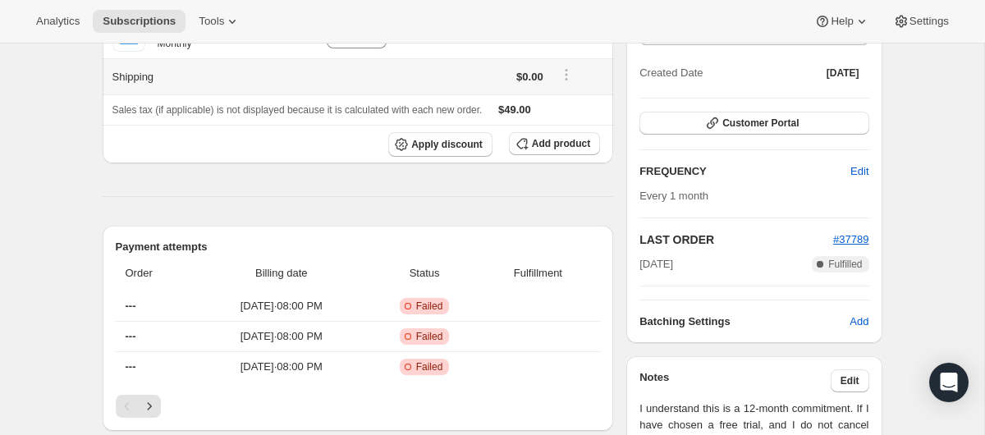
scroll to position [255, 0]
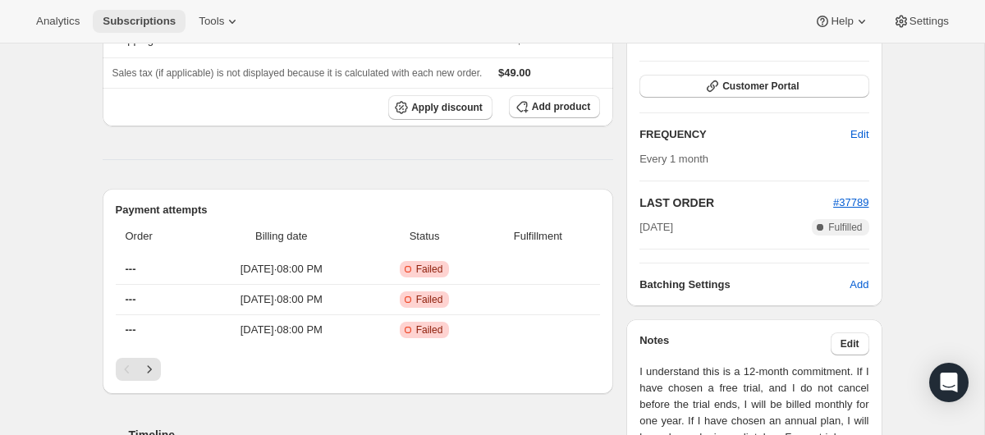
click at [144, 21] on span "Subscriptions" at bounding box center [139, 21] width 73 height 13
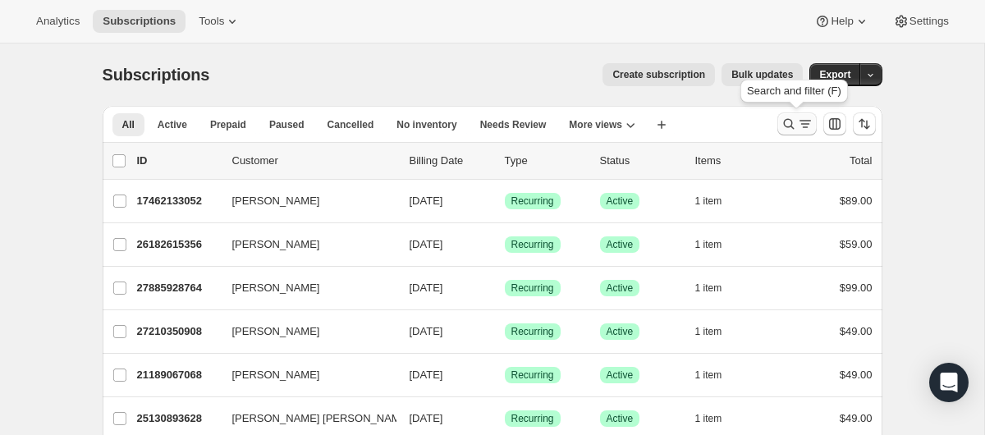
click at [784, 116] on icon "Search and filter results" at bounding box center [788, 124] width 16 height 16
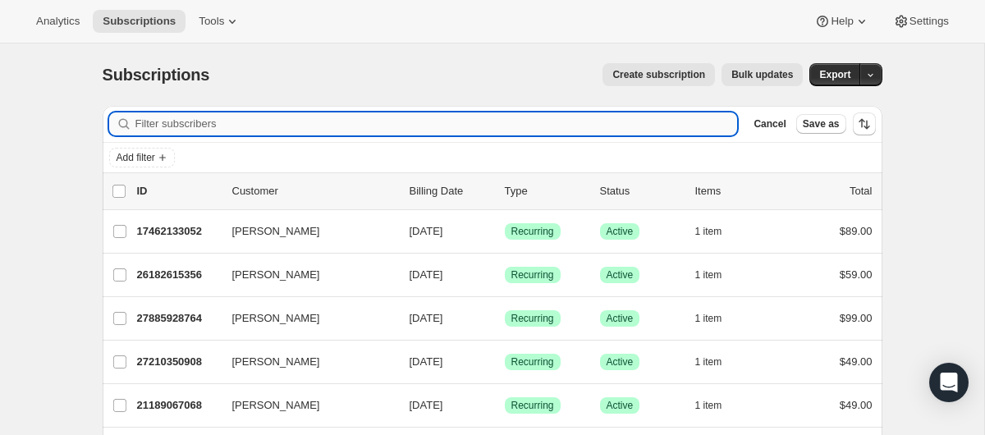
click at [351, 127] on input "Filter subscribers" at bounding box center [436, 123] width 602 height 23
type input "truvinejhn15@gmail.com"
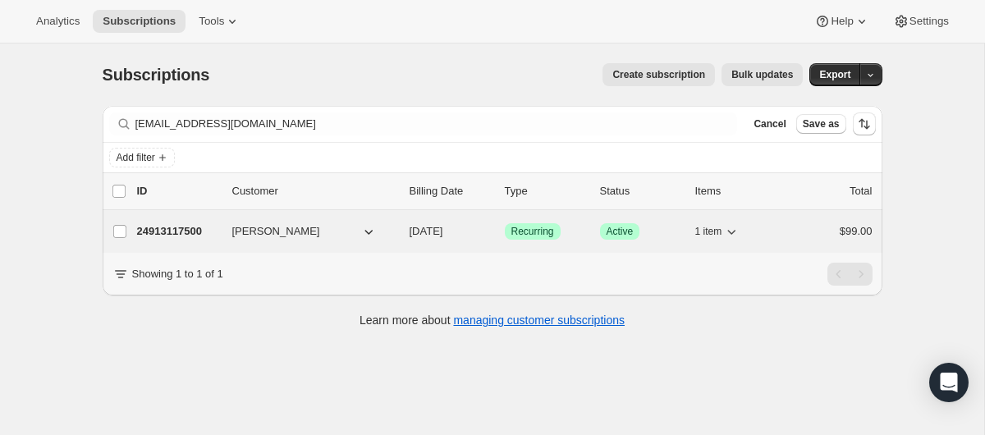
click at [167, 233] on p "24913117500" at bounding box center [178, 231] width 82 height 16
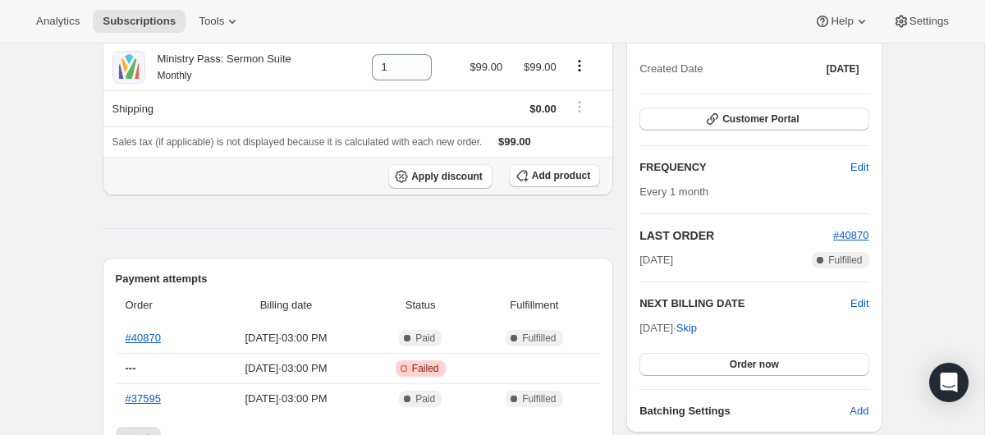
scroll to position [185, 0]
click at [173, 20] on span "Subscriptions" at bounding box center [139, 21] width 73 height 13
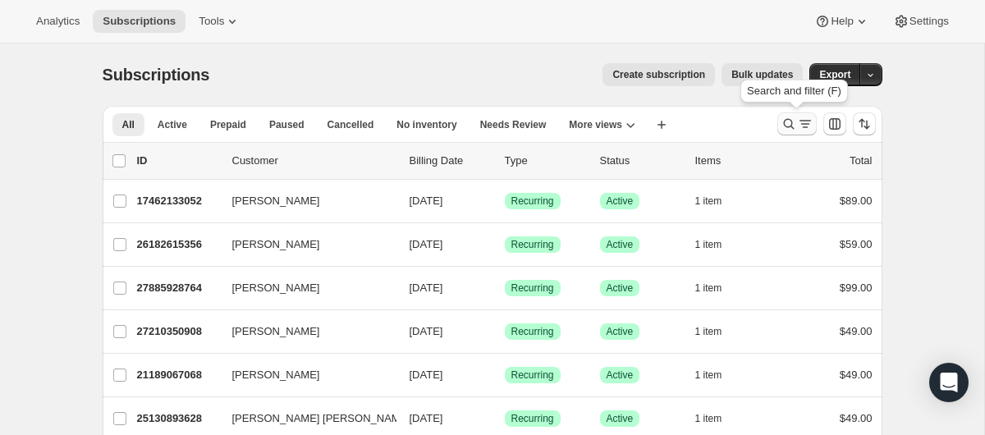
click at [791, 126] on icon "Search and filter results" at bounding box center [788, 124] width 16 height 16
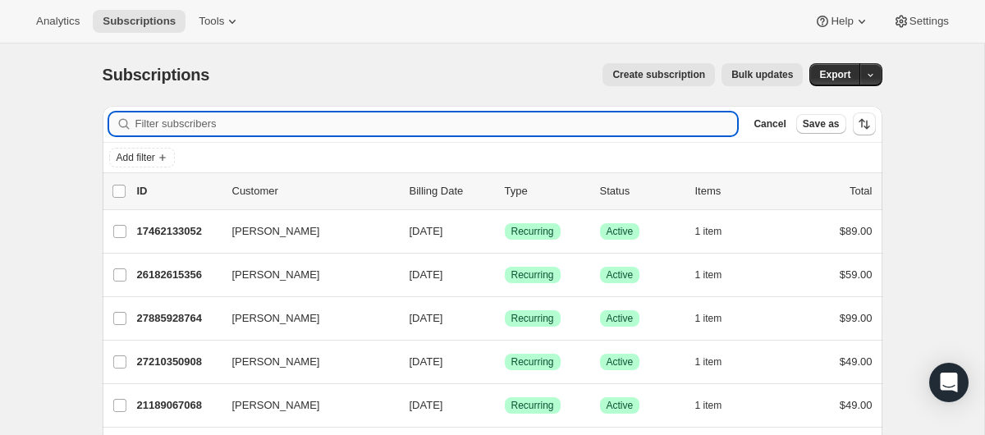
click at [349, 120] on input "Filter subscribers" at bounding box center [436, 123] width 602 height 23
type input "kurt@restorationchurchsd.com"
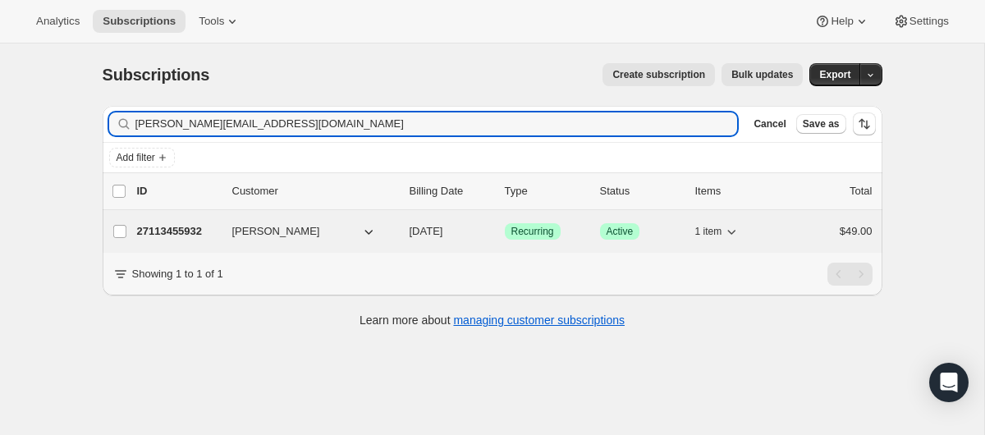
click at [181, 230] on p "27113455932" at bounding box center [178, 231] width 82 height 16
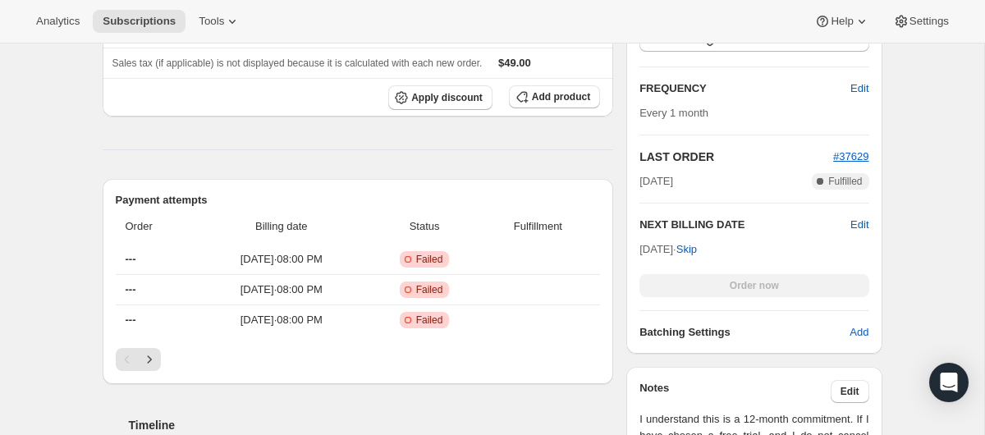
scroll to position [417, 0]
